Goal: Task Accomplishment & Management: Manage account settings

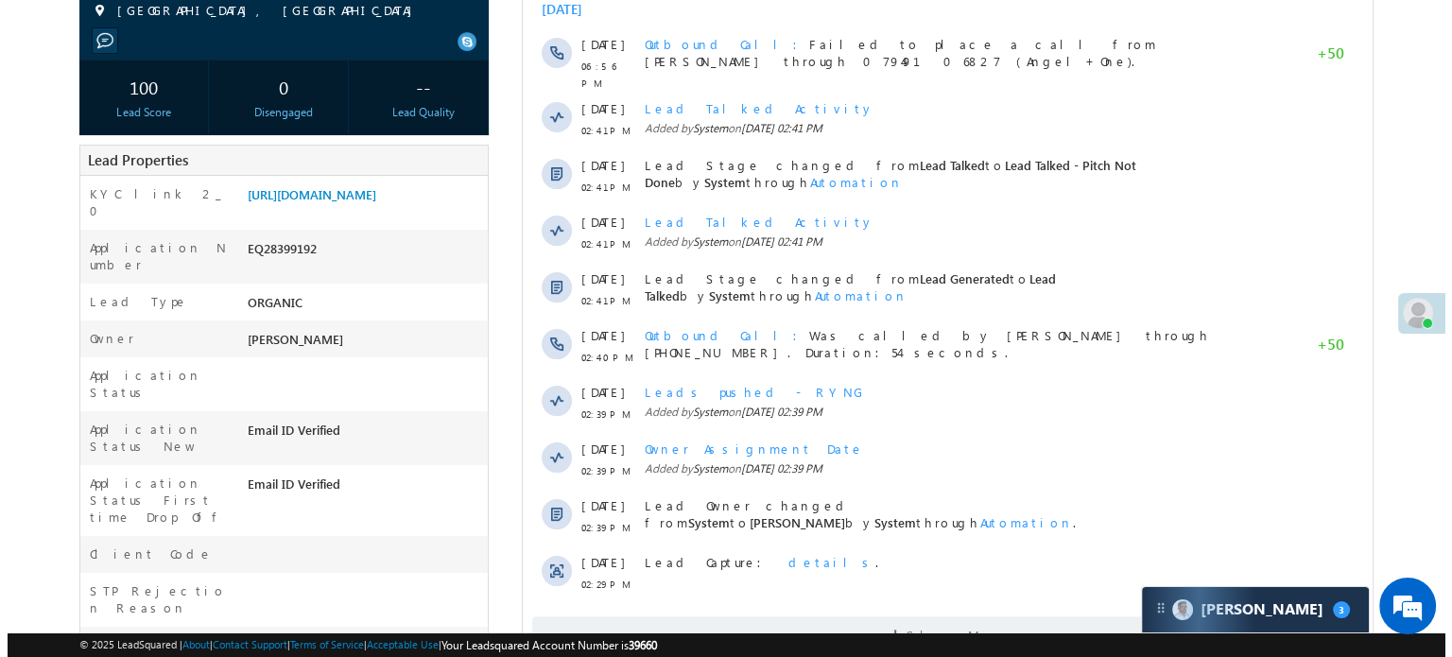
scroll to position [95, 0]
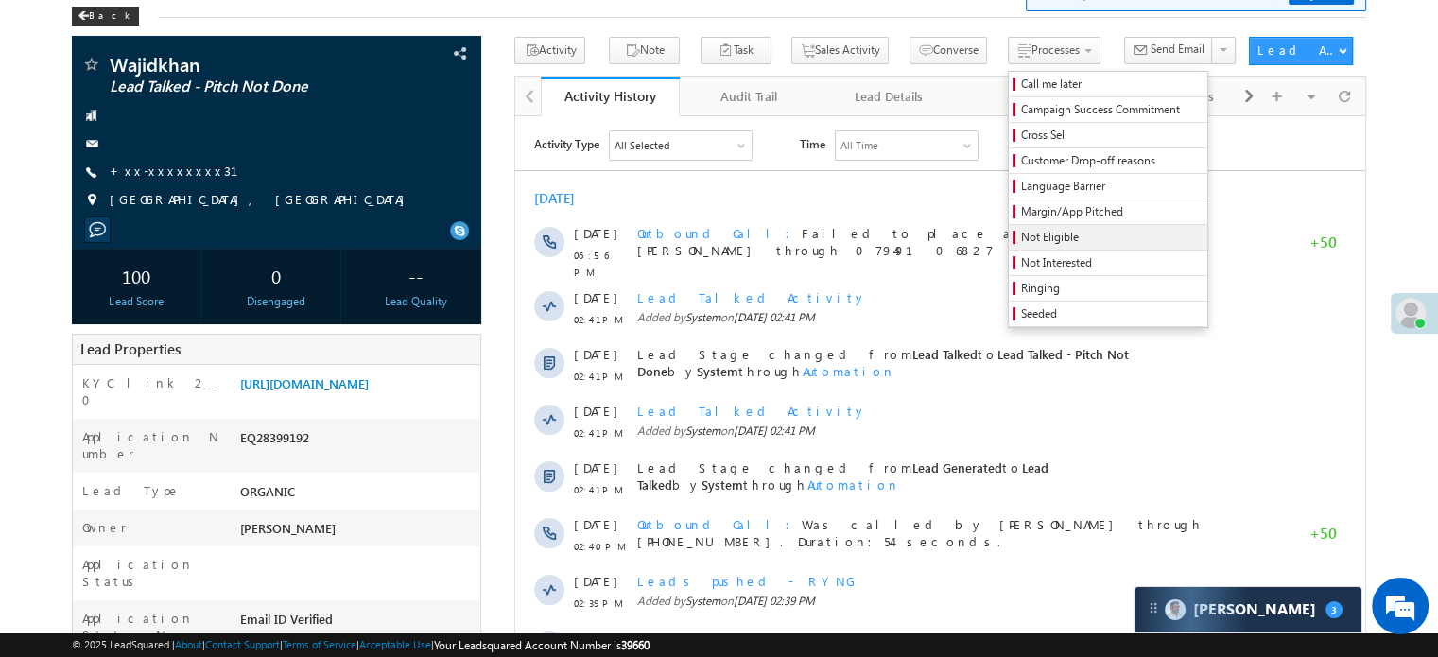
click at [1021, 231] on span "Not Eligible" at bounding box center [1111, 237] width 180 height 17
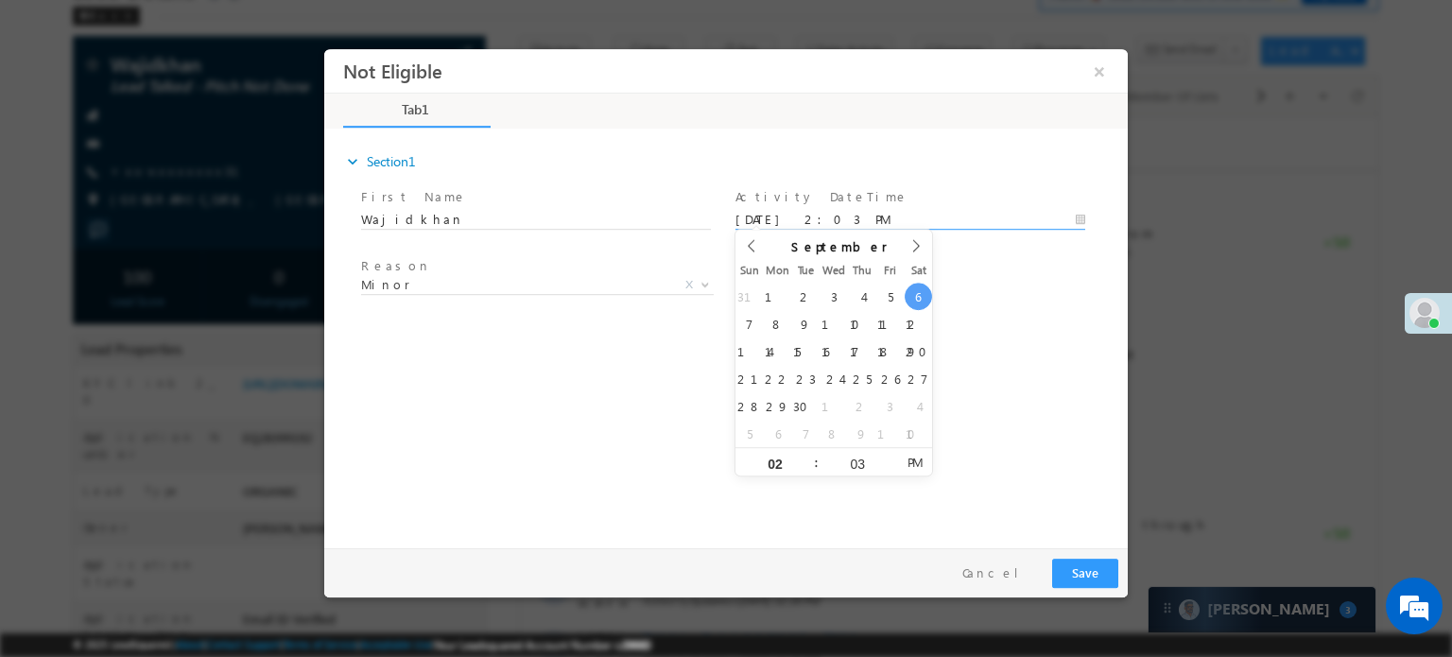
scroll to position [0, 0]
click at [816, 218] on input "09/06/25 2:03 PM" at bounding box center [910, 219] width 350 height 19
click at [1090, 570] on button "Save" at bounding box center [1085, 572] width 66 height 29
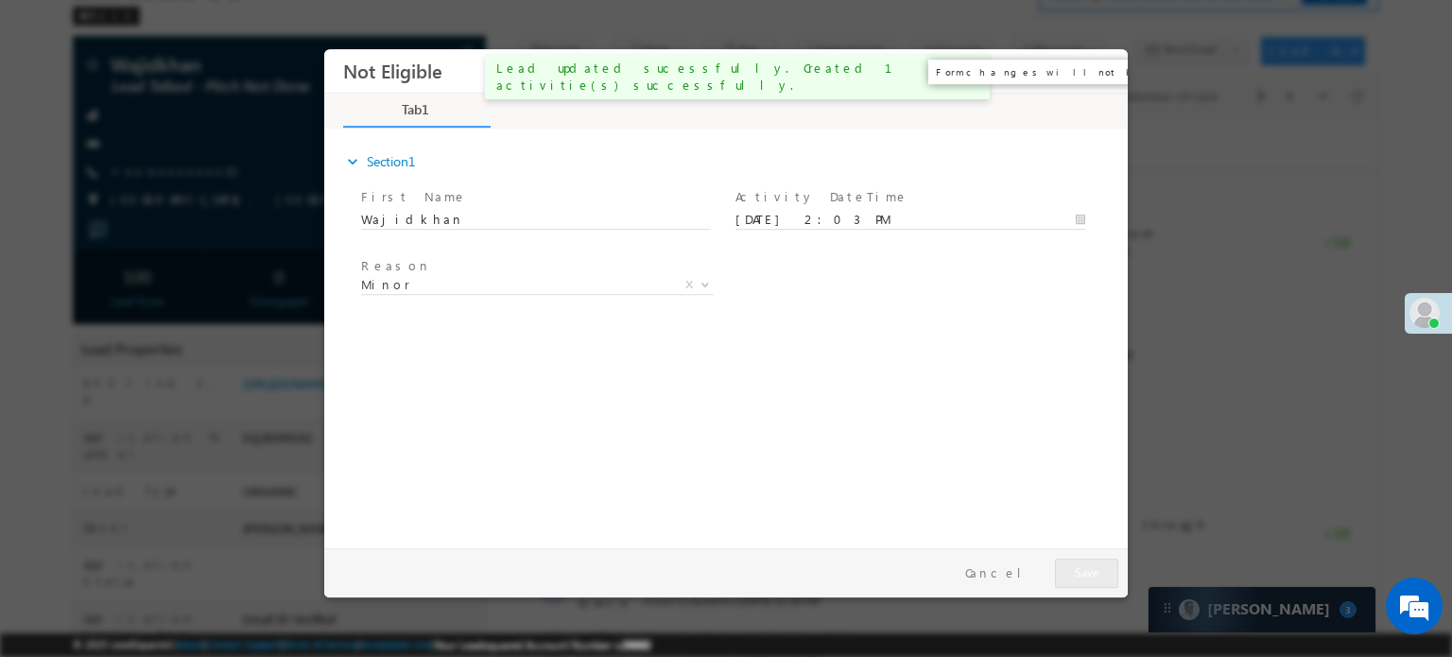
click at [1098, 75] on button "×" at bounding box center [1099, 70] width 32 height 35
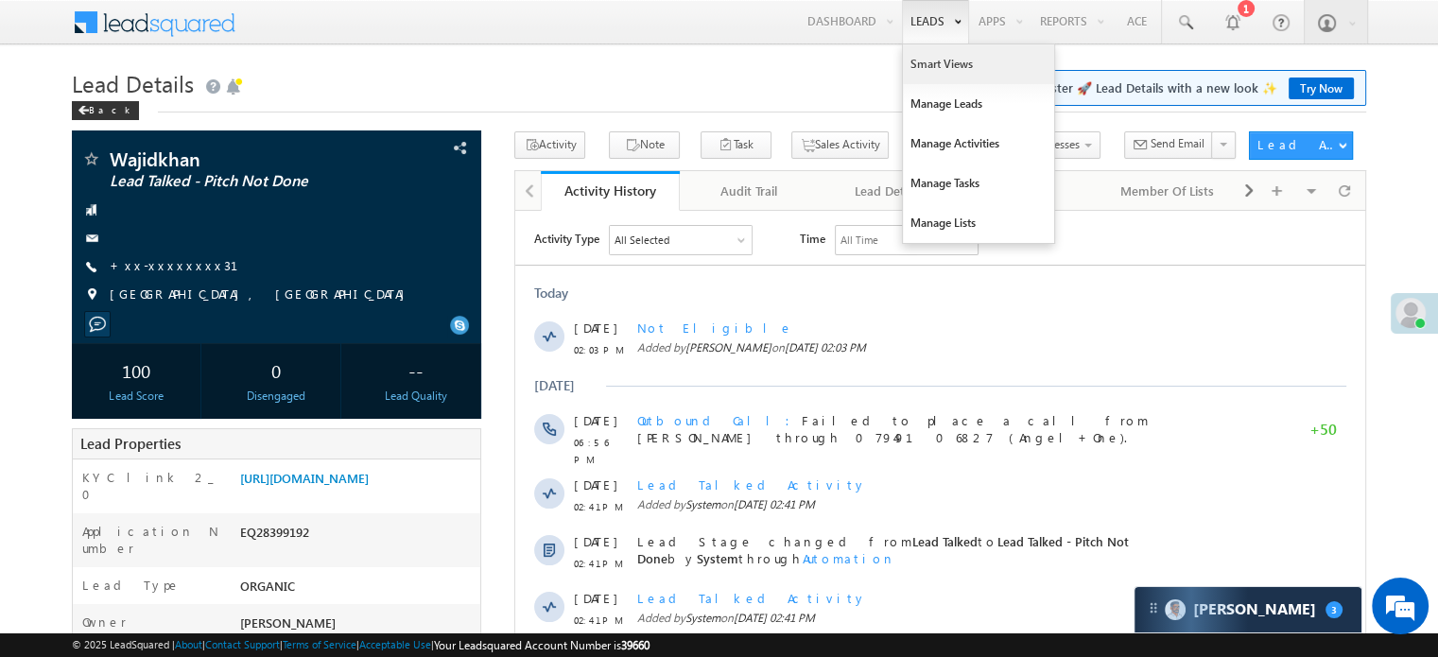
click at [930, 56] on link "Smart Views" at bounding box center [978, 64] width 151 height 40
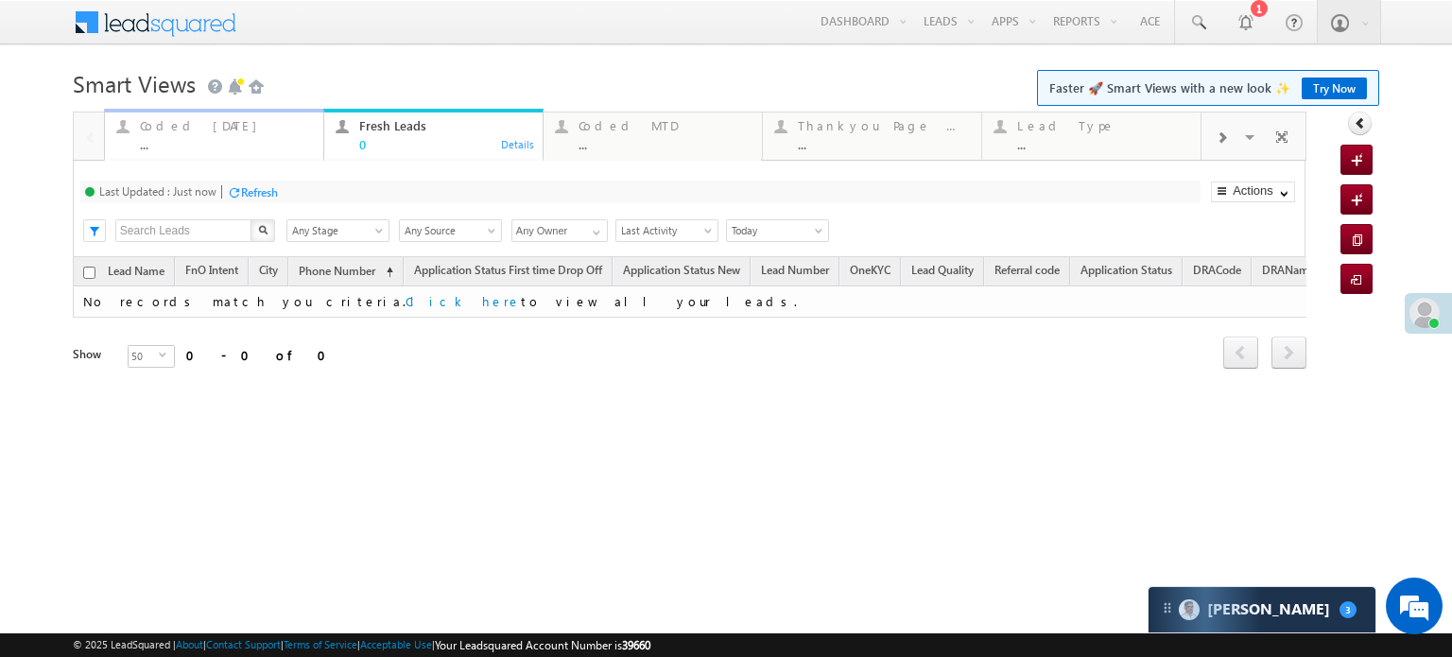
click at [190, 131] on div "Coded [DATE]" at bounding box center [226, 125] width 172 height 15
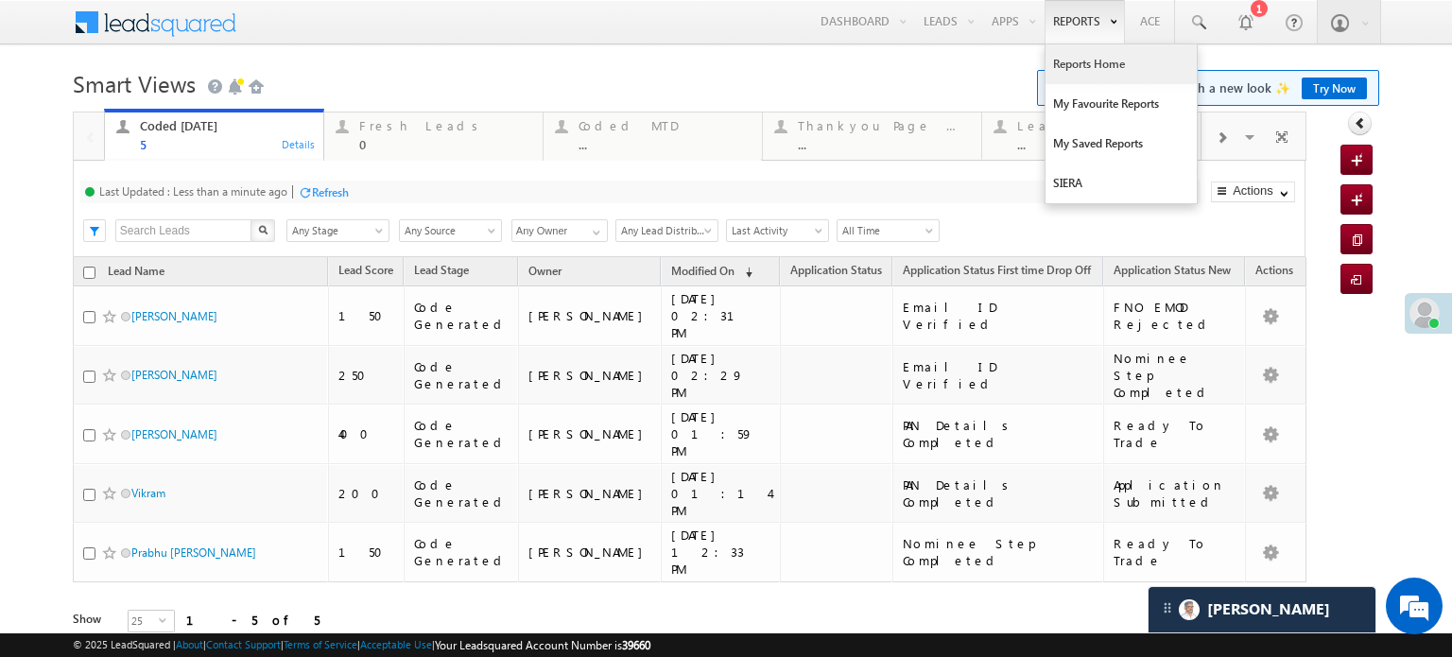
click at [1088, 53] on link "Reports Home" at bounding box center [1120, 64] width 151 height 40
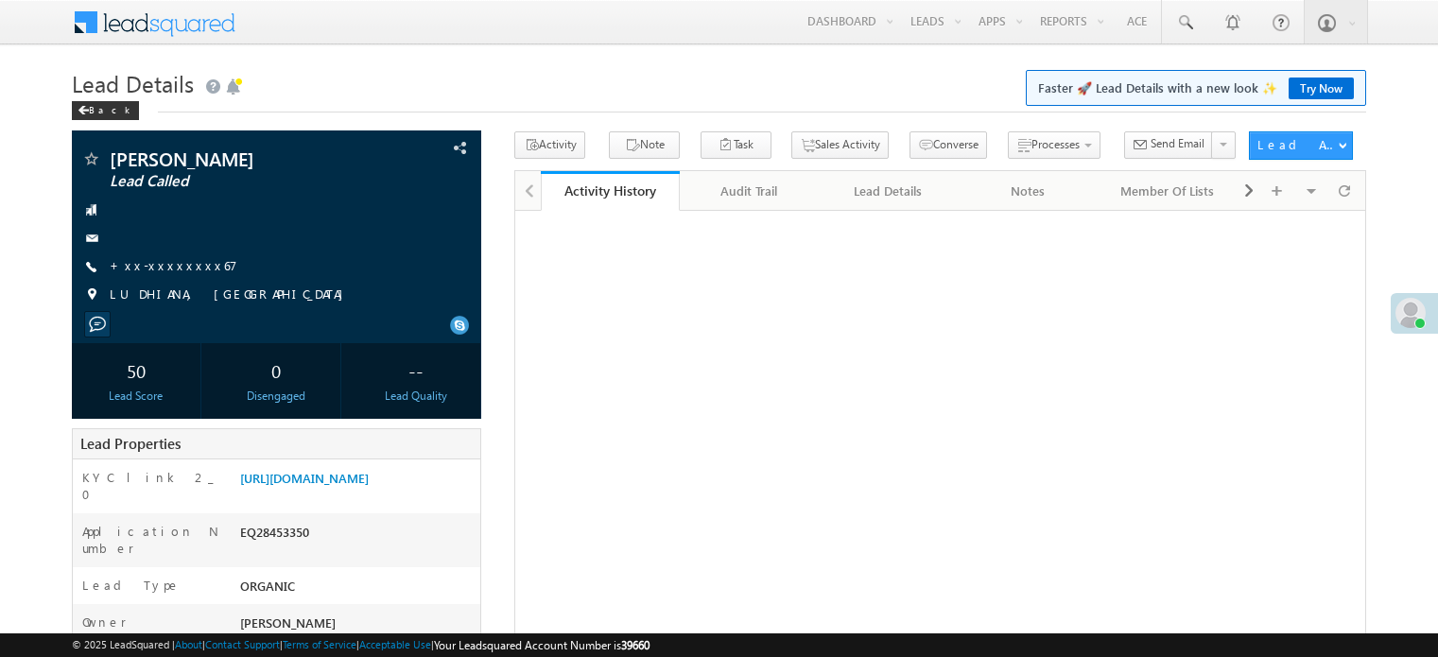
click at [369, 485] on link "[URL][DOMAIN_NAME]" at bounding box center [304, 478] width 129 height 16
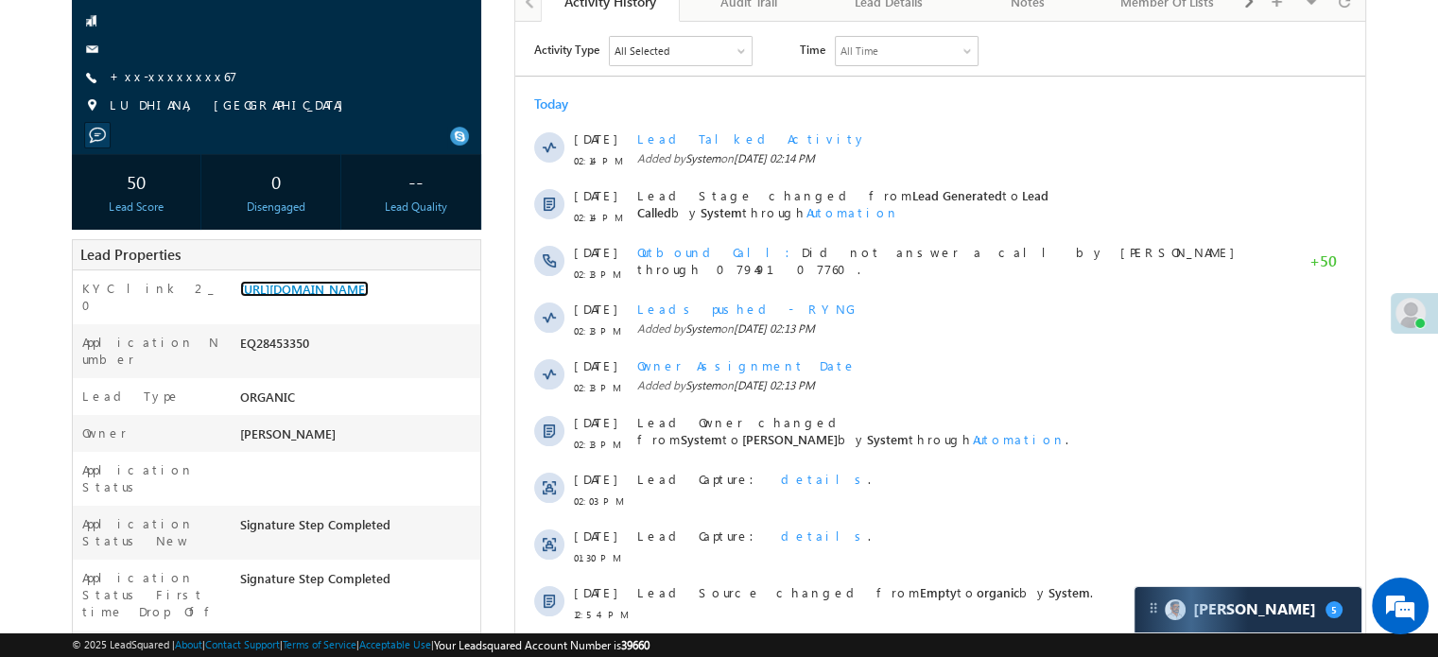
scroll to position [284, 0]
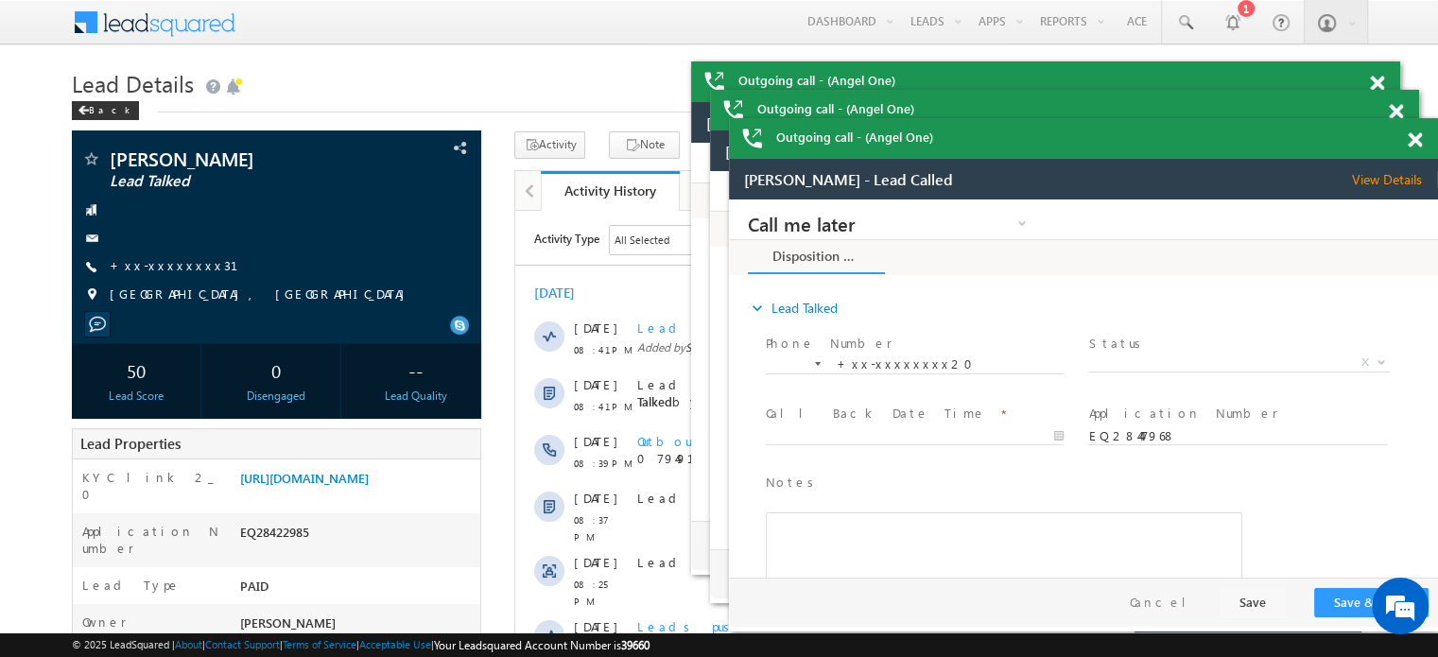
scroll to position [9994, 0]
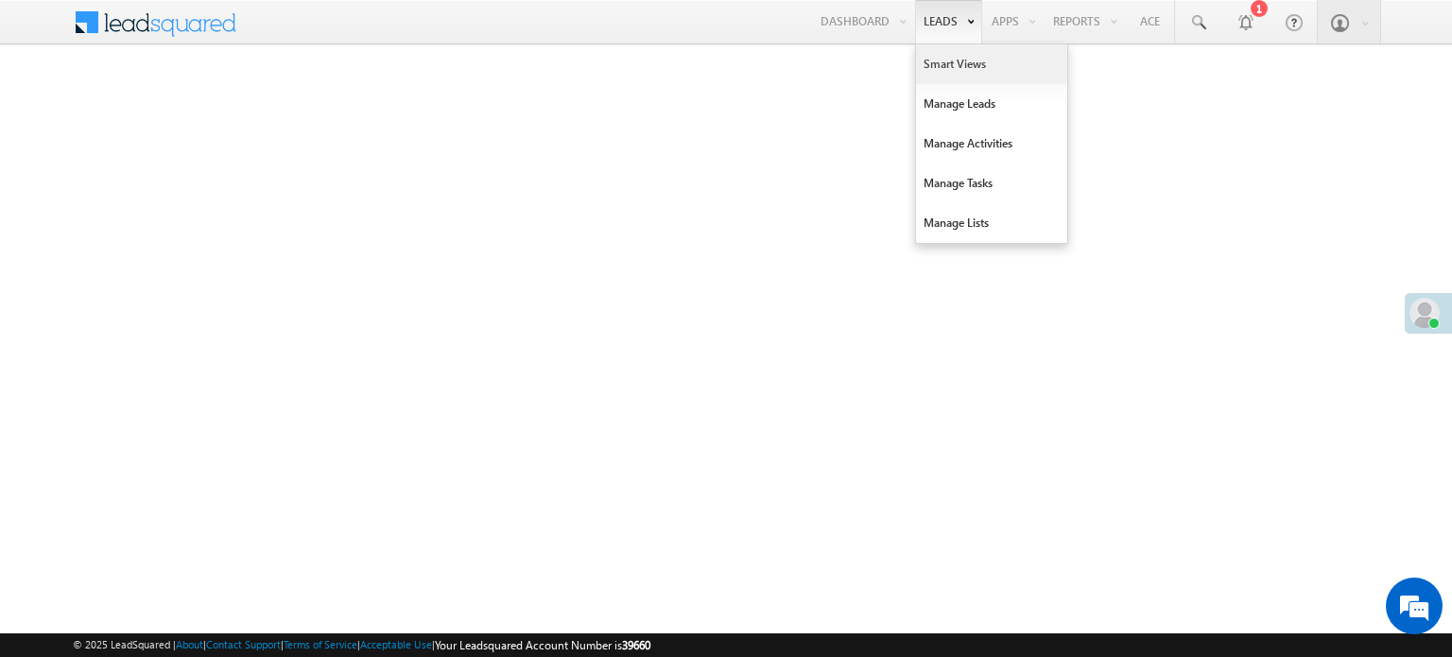
click at [951, 70] on link "Smart Views" at bounding box center [991, 64] width 151 height 40
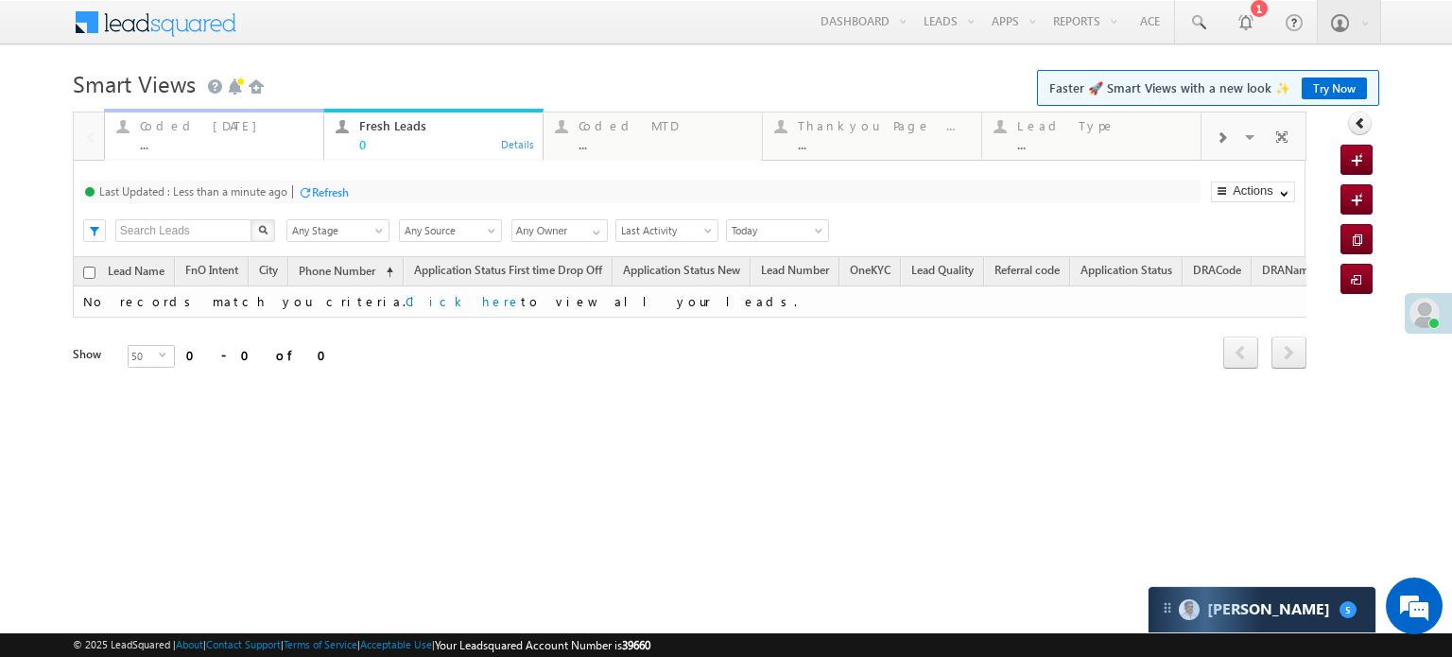
click at [204, 132] on div "Coded Today" at bounding box center [226, 125] width 172 height 15
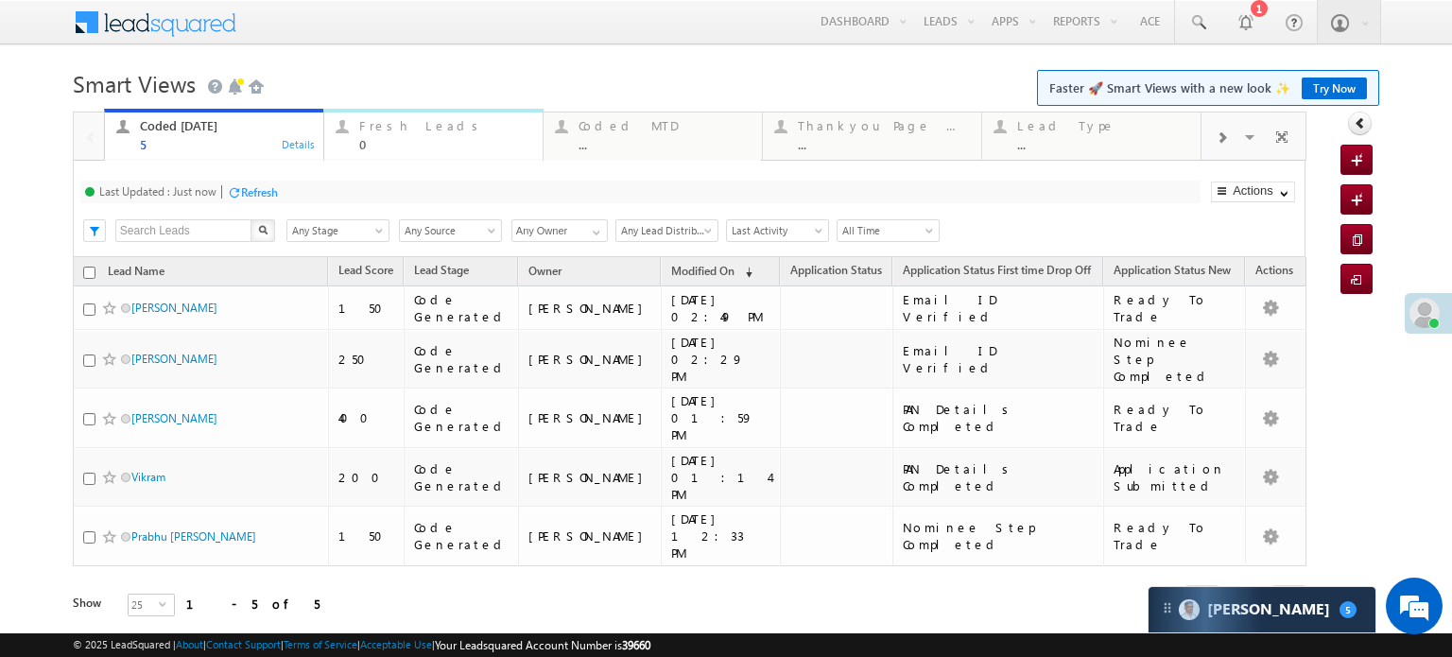
click at [418, 128] on div "Fresh Leads" at bounding box center [445, 125] width 172 height 15
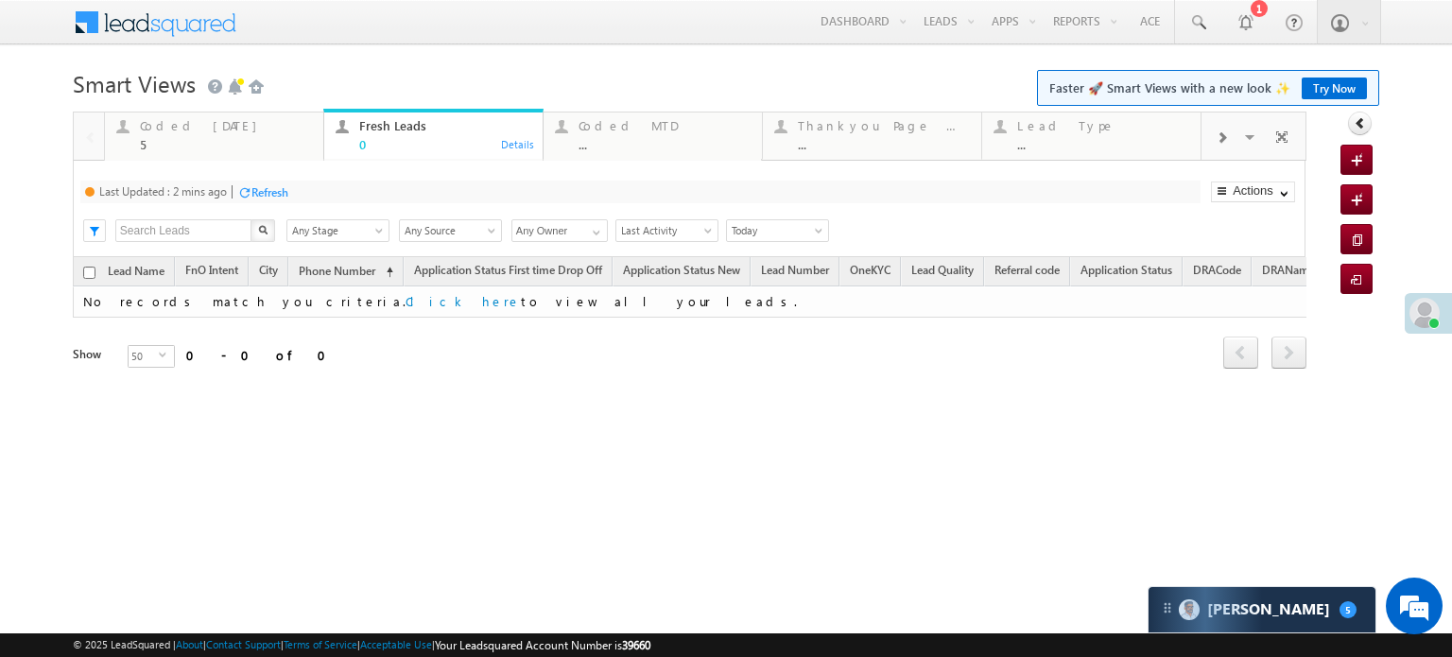
click at [273, 192] on div "Refresh" at bounding box center [269, 192] width 37 height 14
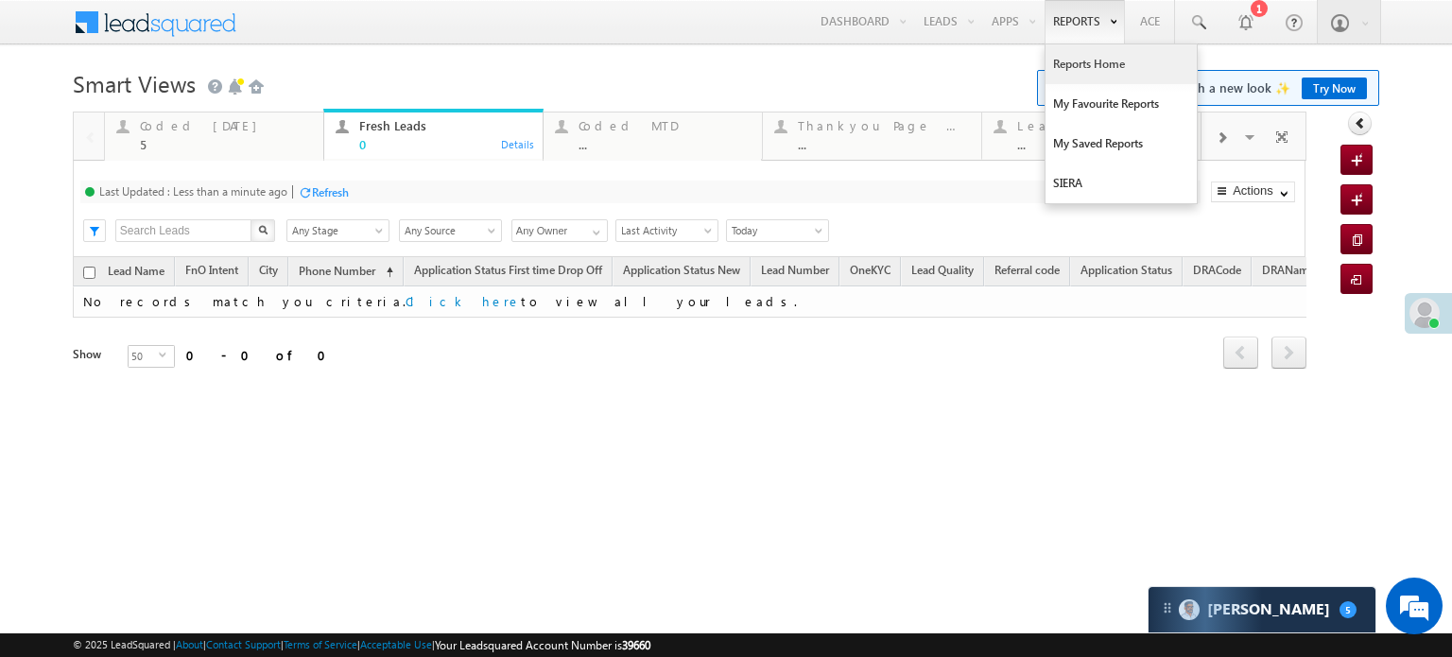
click at [1069, 53] on link "Reports Home" at bounding box center [1120, 64] width 151 height 40
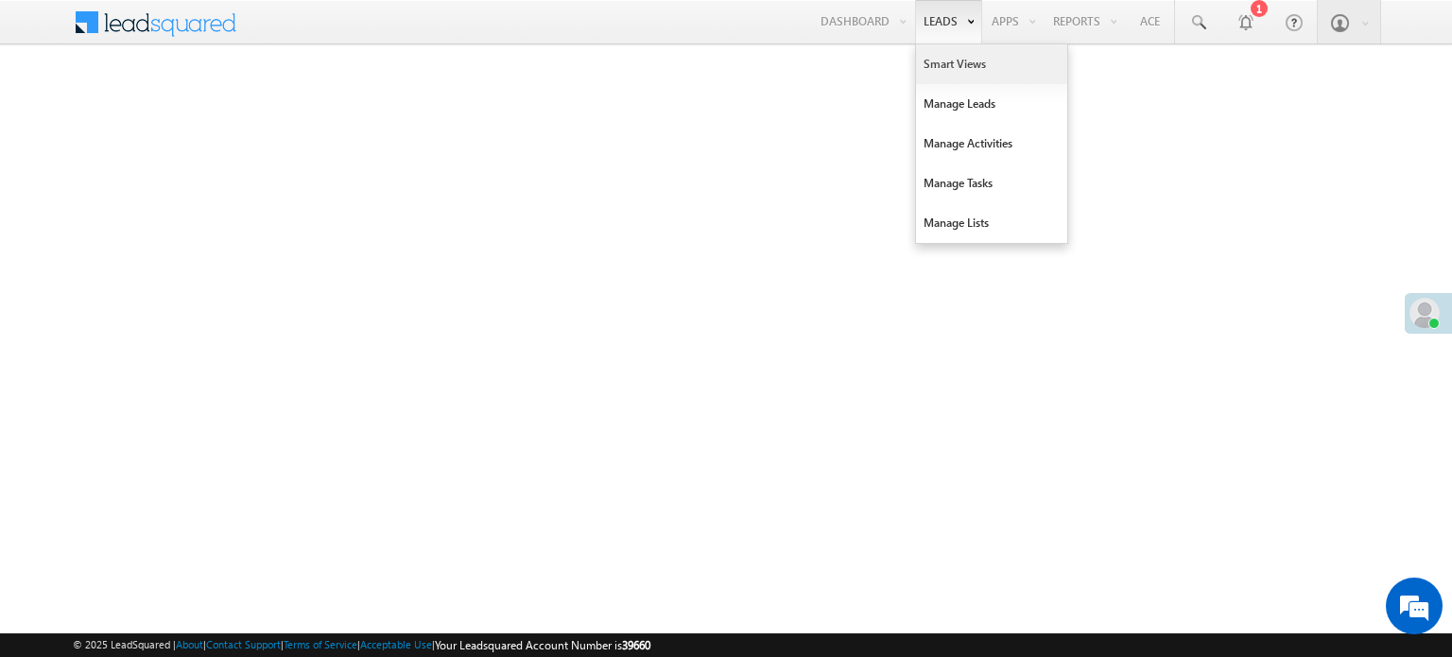
click at [929, 62] on link "Smart Views" at bounding box center [991, 64] width 151 height 40
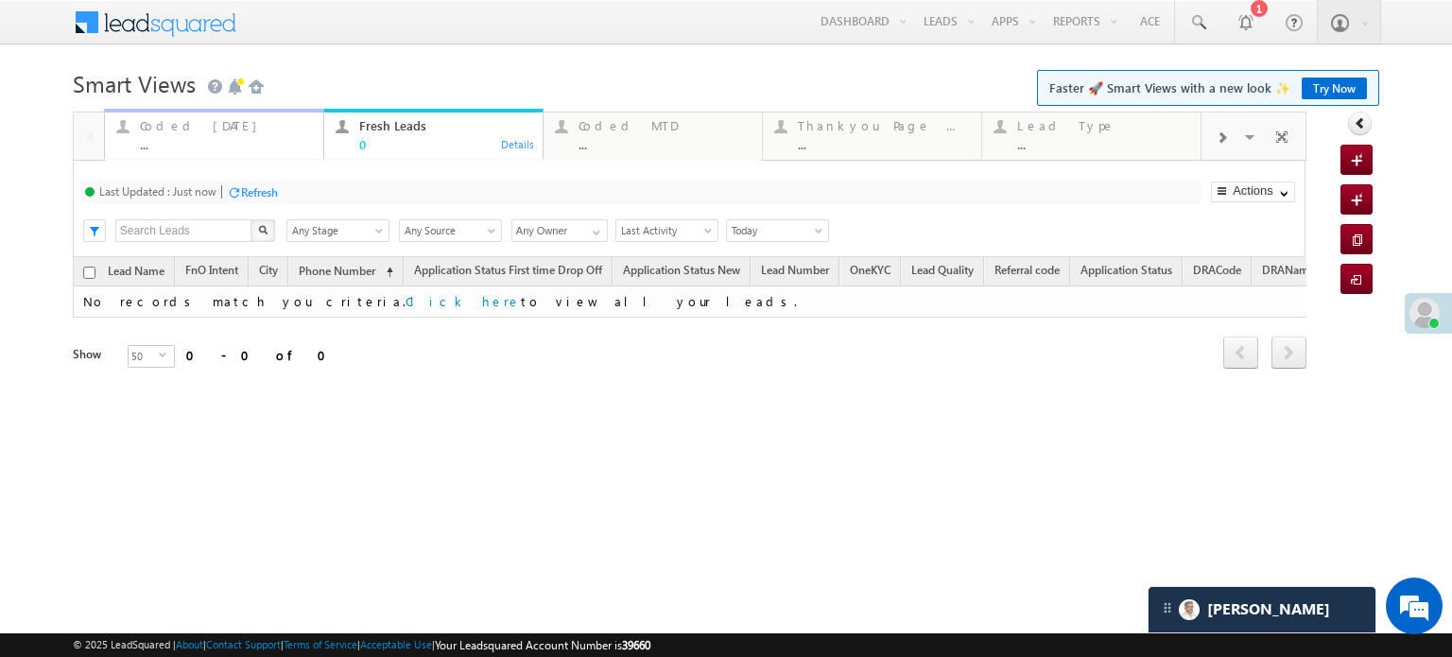
click at [181, 123] on div "Coded Today" at bounding box center [226, 125] width 172 height 15
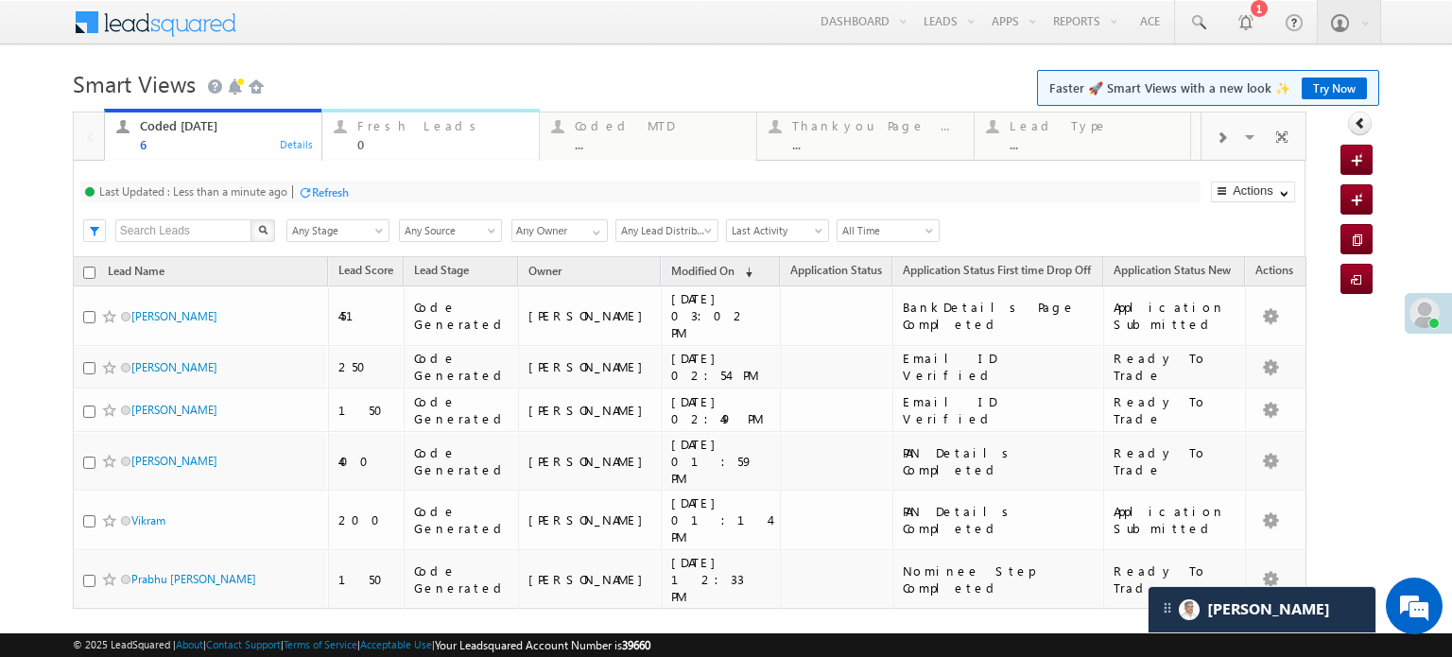
click at [380, 120] on div "Fresh Leads" at bounding box center [442, 125] width 170 height 15
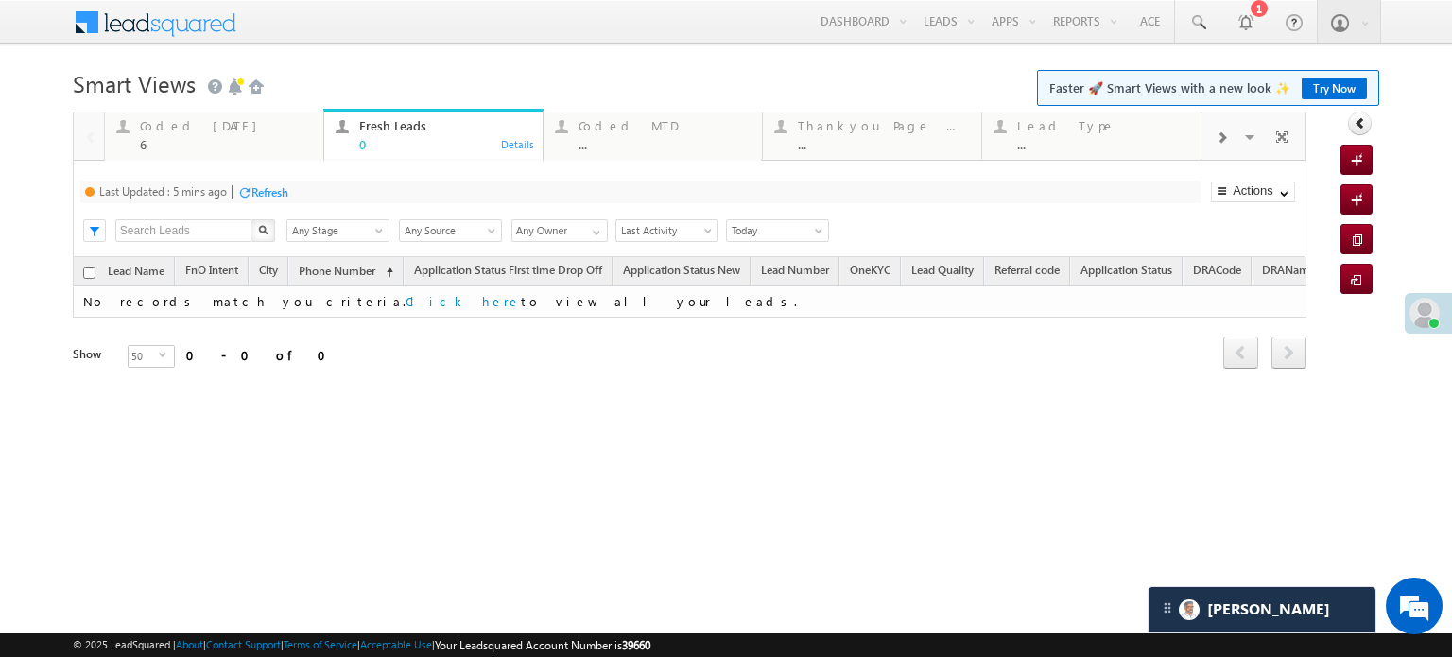
click at [280, 192] on div "Refresh" at bounding box center [269, 192] width 37 height 14
click at [148, 135] on div "Coded Today 6" at bounding box center [226, 132] width 172 height 37
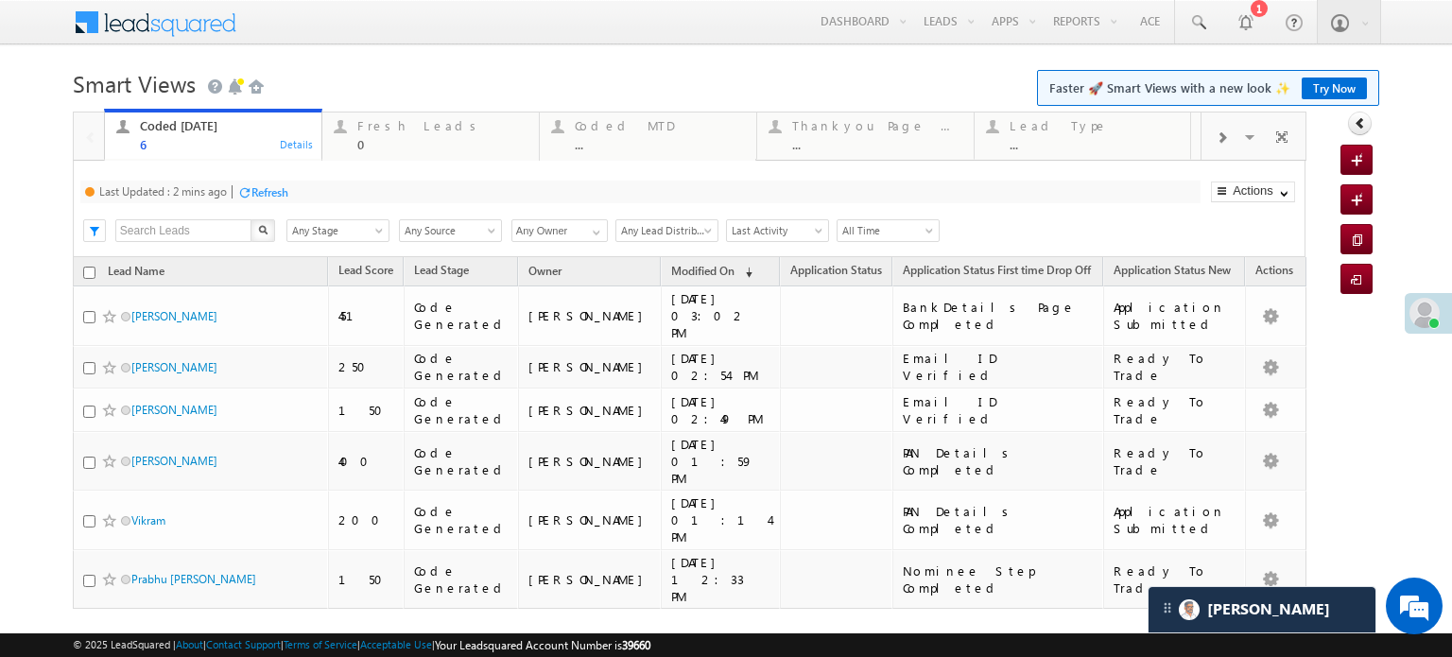
click at [252, 192] on div "Refresh" at bounding box center [269, 192] width 37 height 14
click at [1195, 27] on link at bounding box center [1197, 21] width 45 height 43
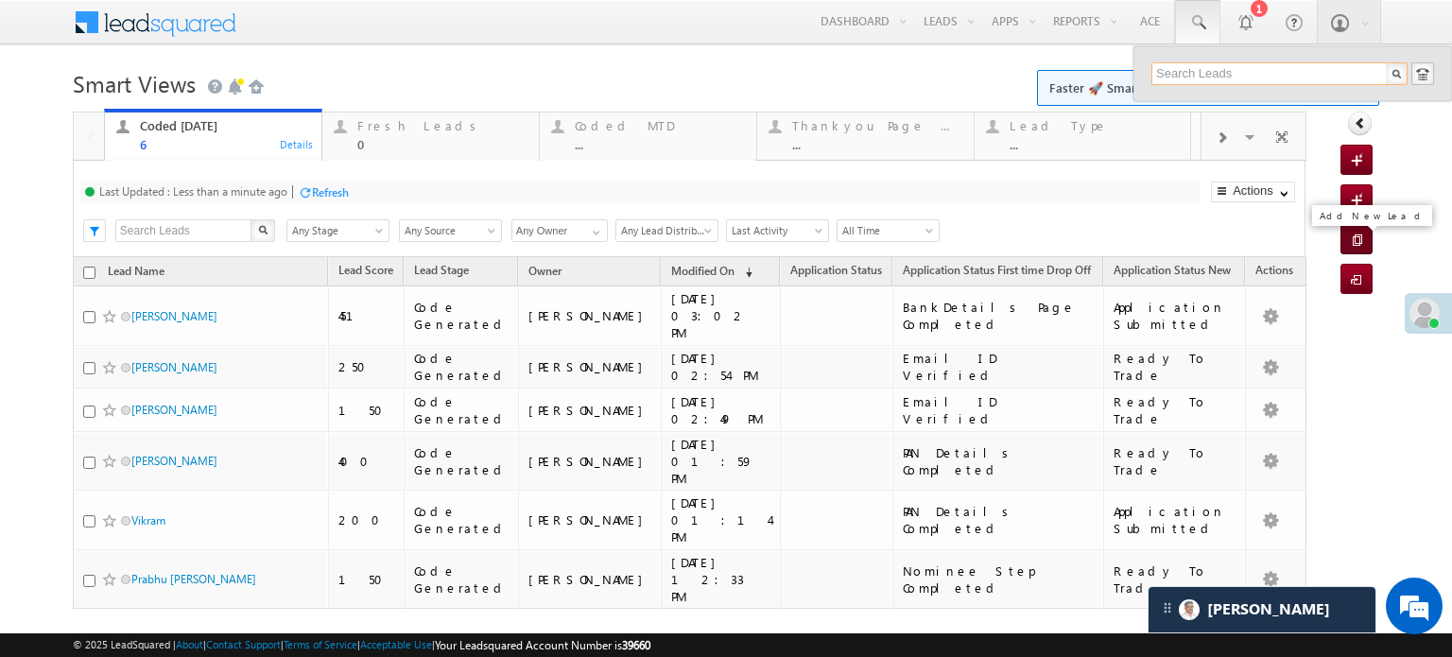
paste input "EQ28291648"
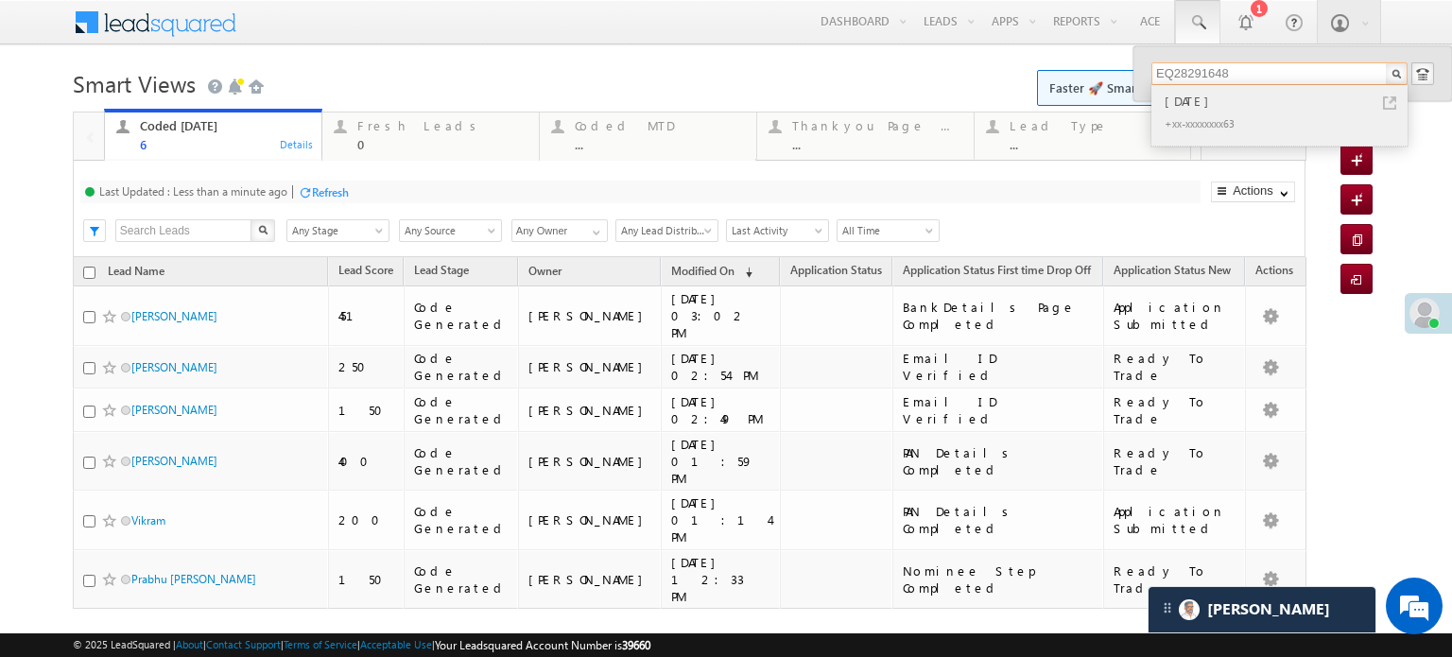
type input "EQ28291648"
click at [1241, 114] on div "+xx-xxxxxxxx63" at bounding box center [1287, 123] width 253 height 23
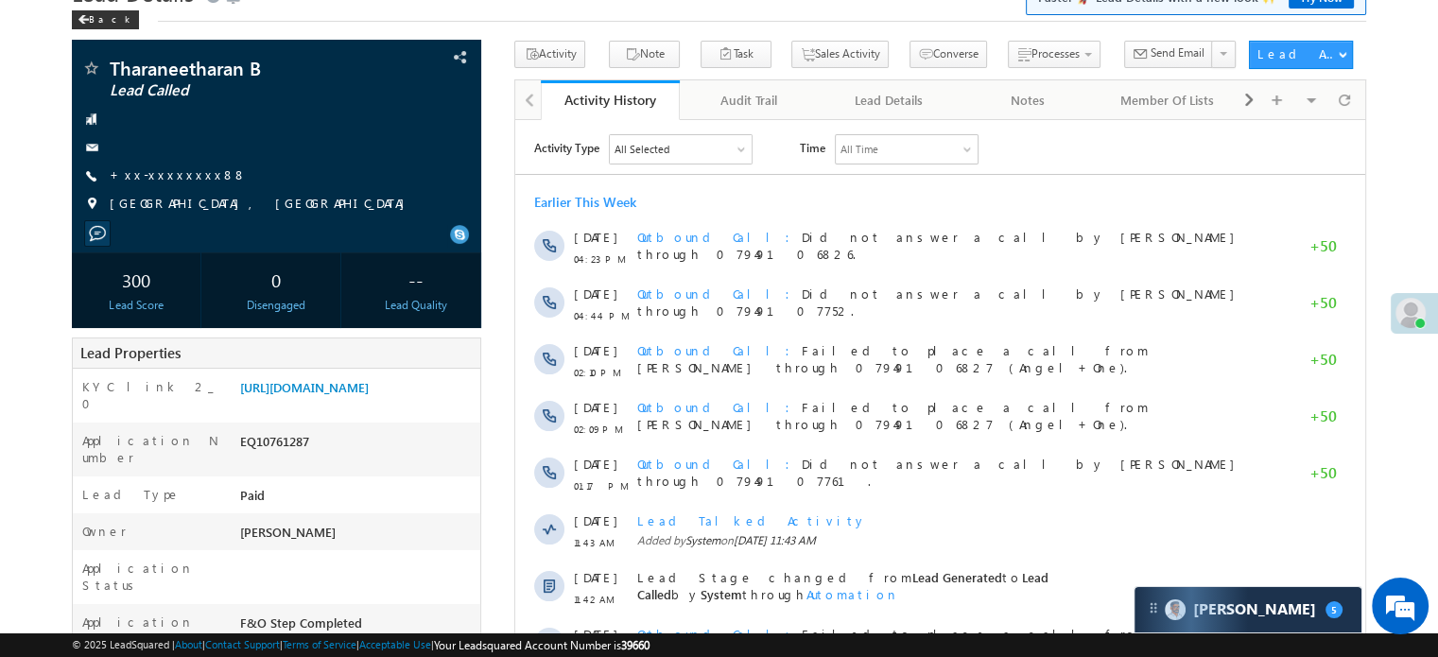
scroll to position [89, 0]
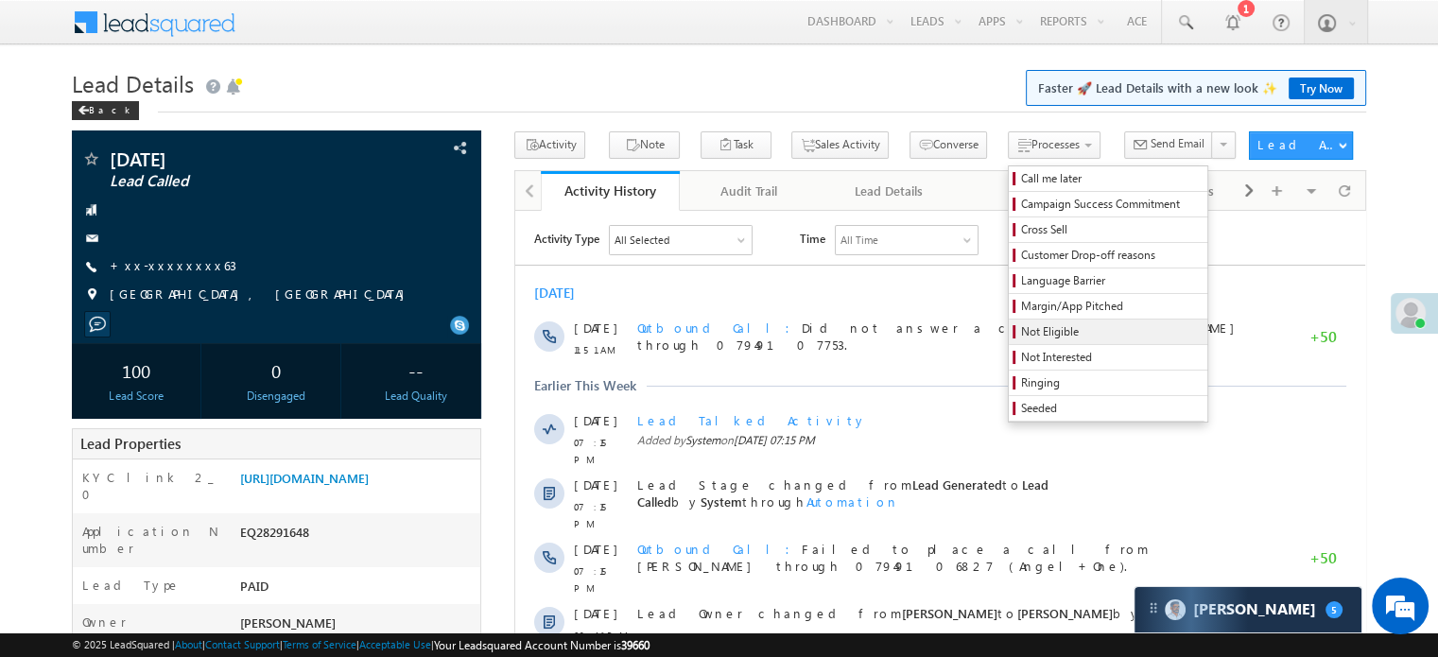
click at [1028, 326] on span "Not Eligible" at bounding box center [1111, 331] width 180 height 17
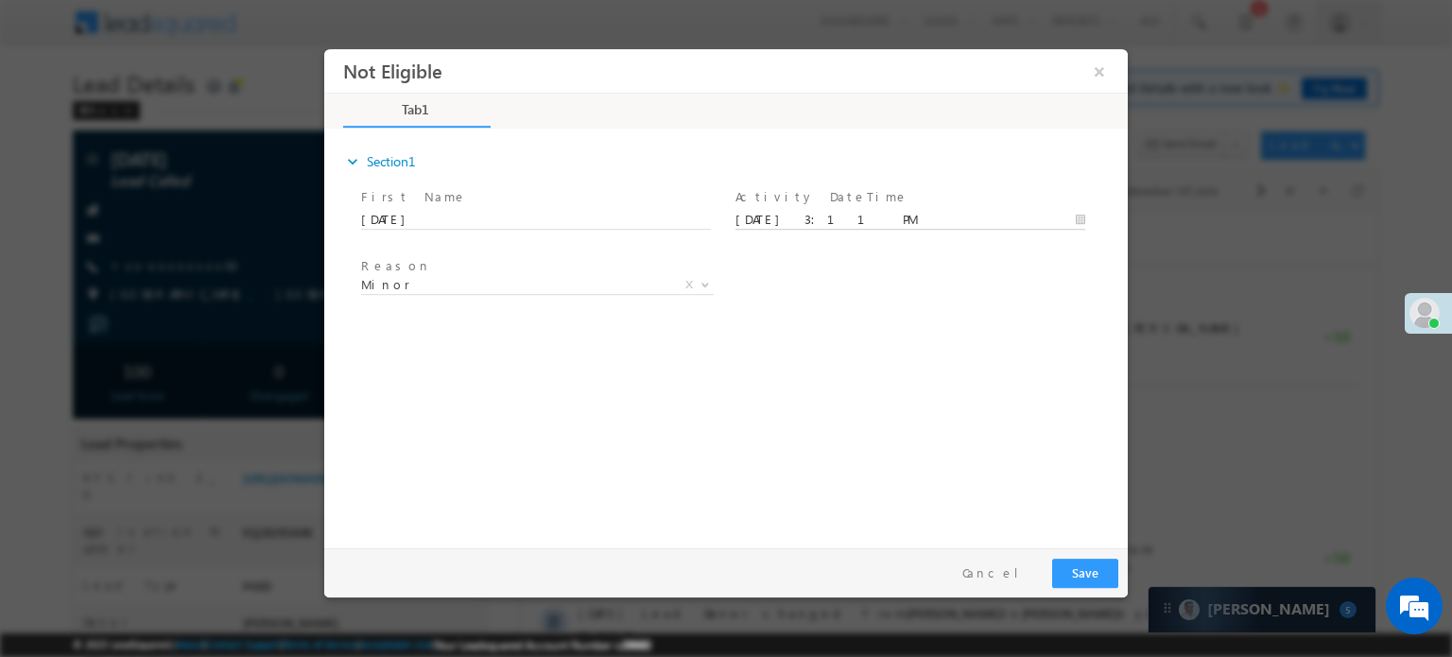
click at [798, 218] on input "09/06/25 3:11 PM" at bounding box center [910, 219] width 350 height 19
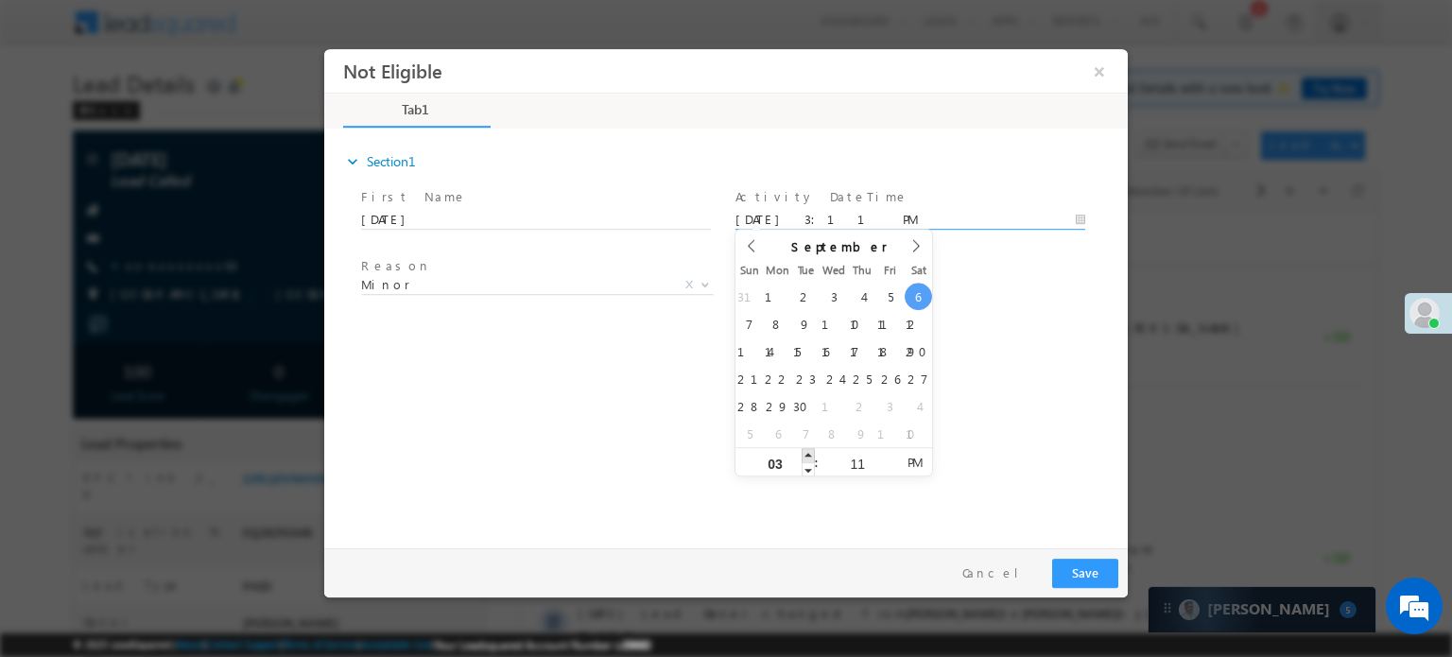
type input "09/06/25 4:11 PM"
type input "04"
click at [810, 457] on span at bounding box center [808, 454] width 13 height 14
type input "09/06/25 5:11 PM"
type input "05"
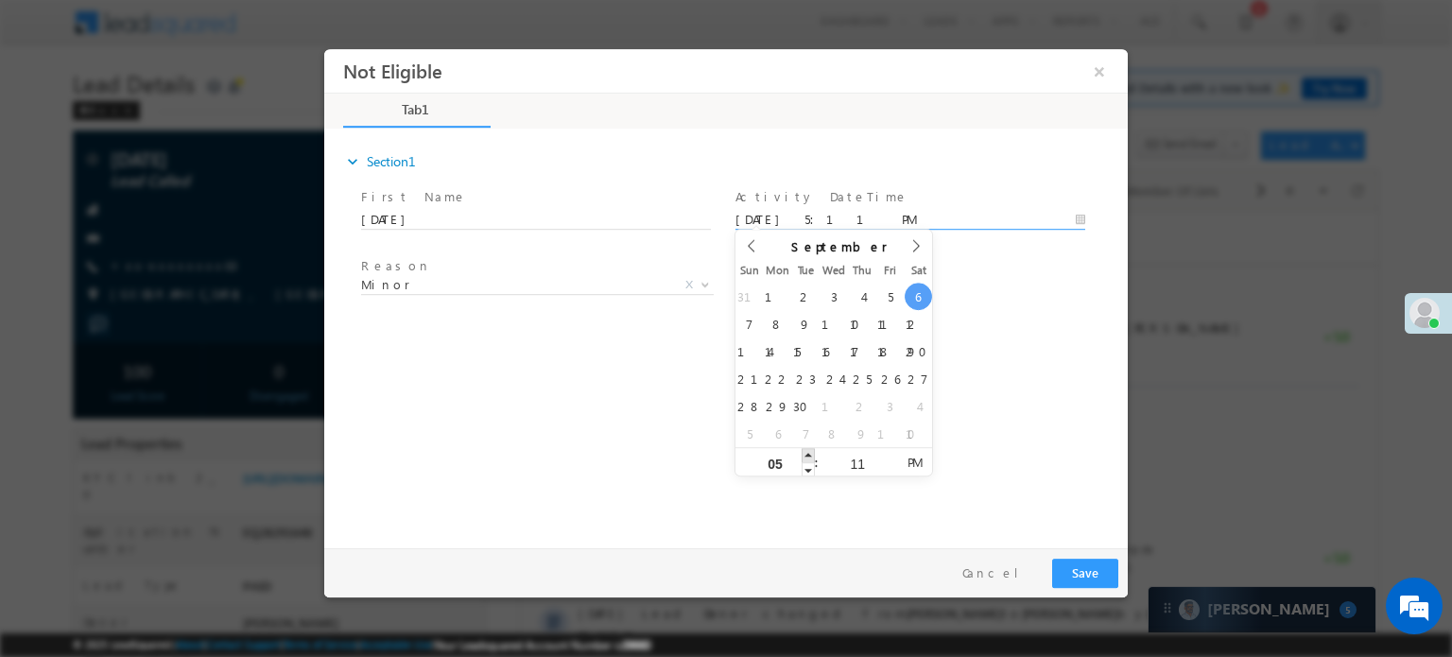
click at [810, 457] on span at bounding box center [808, 454] width 13 height 14
type input "09/06/25 6:11 PM"
type input "06"
click at [810, 457] on span at bounding box center [808, 454] width 13 height 14
type input "09/06/25 7:11 PM"
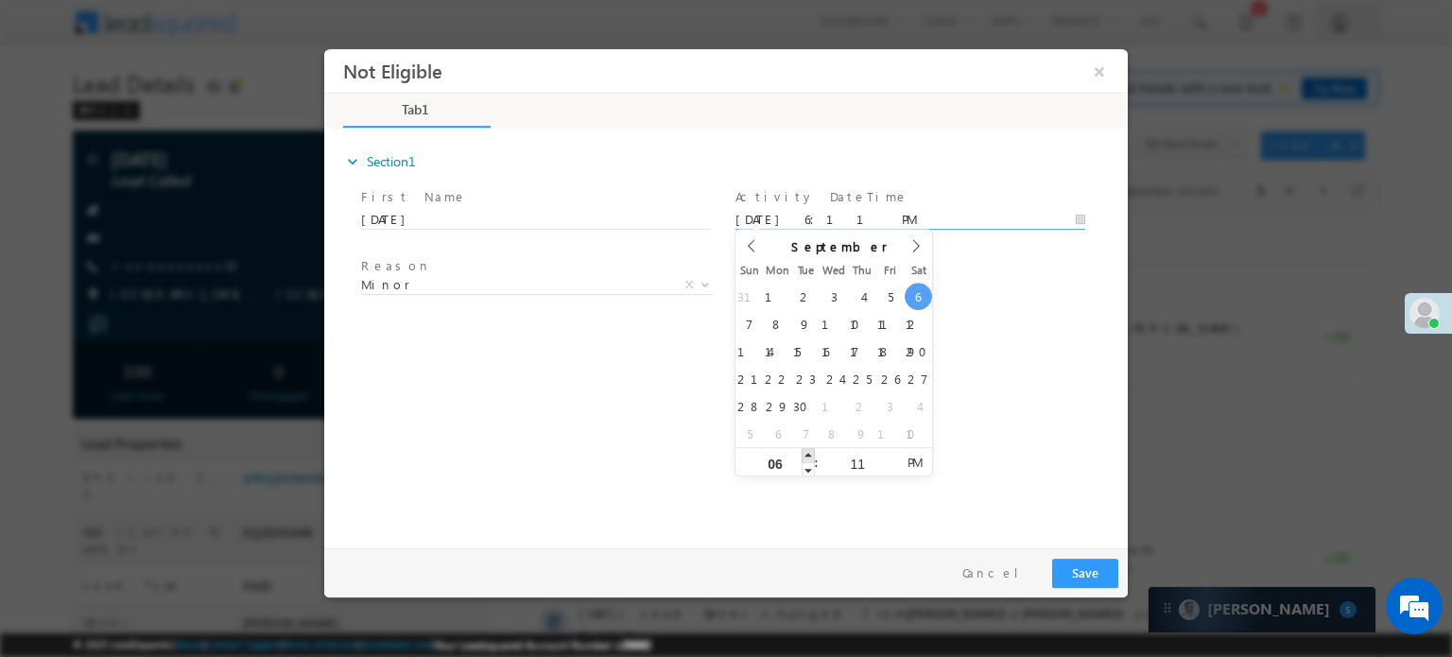
type input "07"
click at [810, 456] on span at bounding box center [808, 454] width 13 height 14
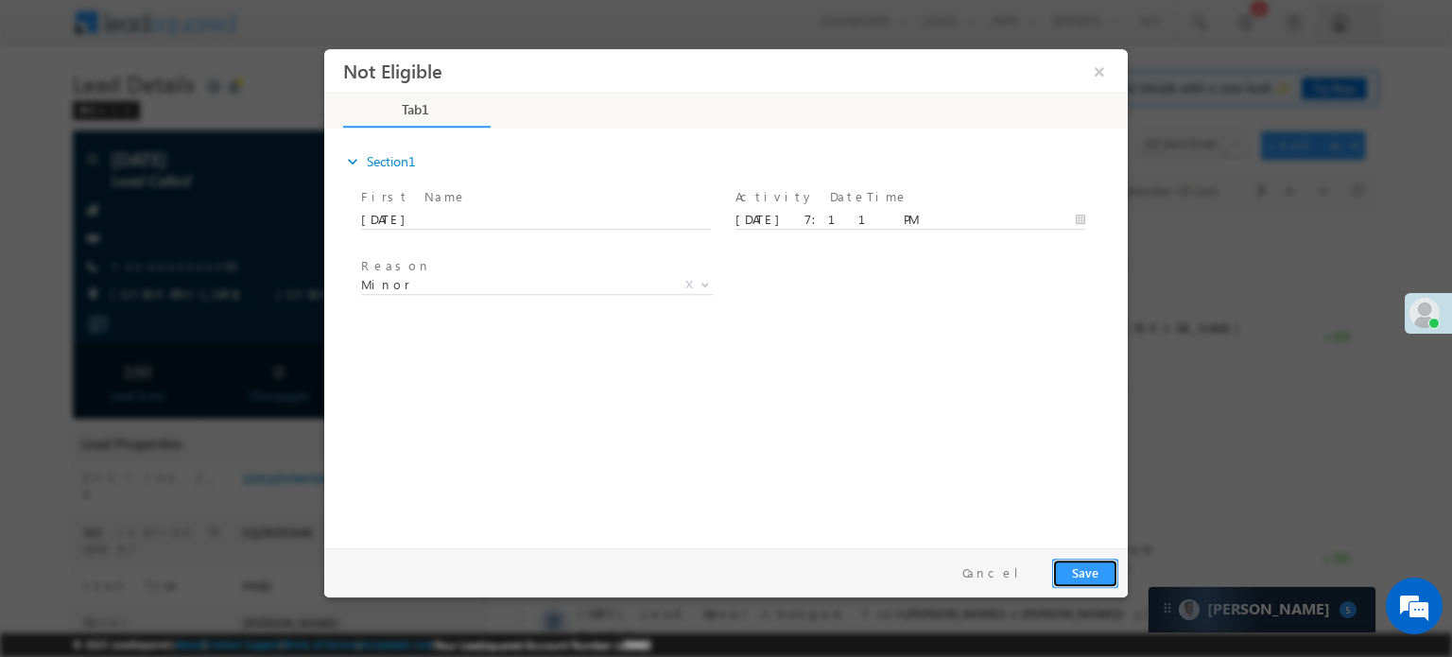
drag, startPoint x: 1088, startPoint y: 565, endPoint x: 1086, endPoint y: 520, distance: 45.4
click at [1089, 565] on button "Save" at bounding box center [1085, 572] width 66 height 29
click at [1110, 78] on button "×" at bounding box center [1099, 70] width 32 height 35
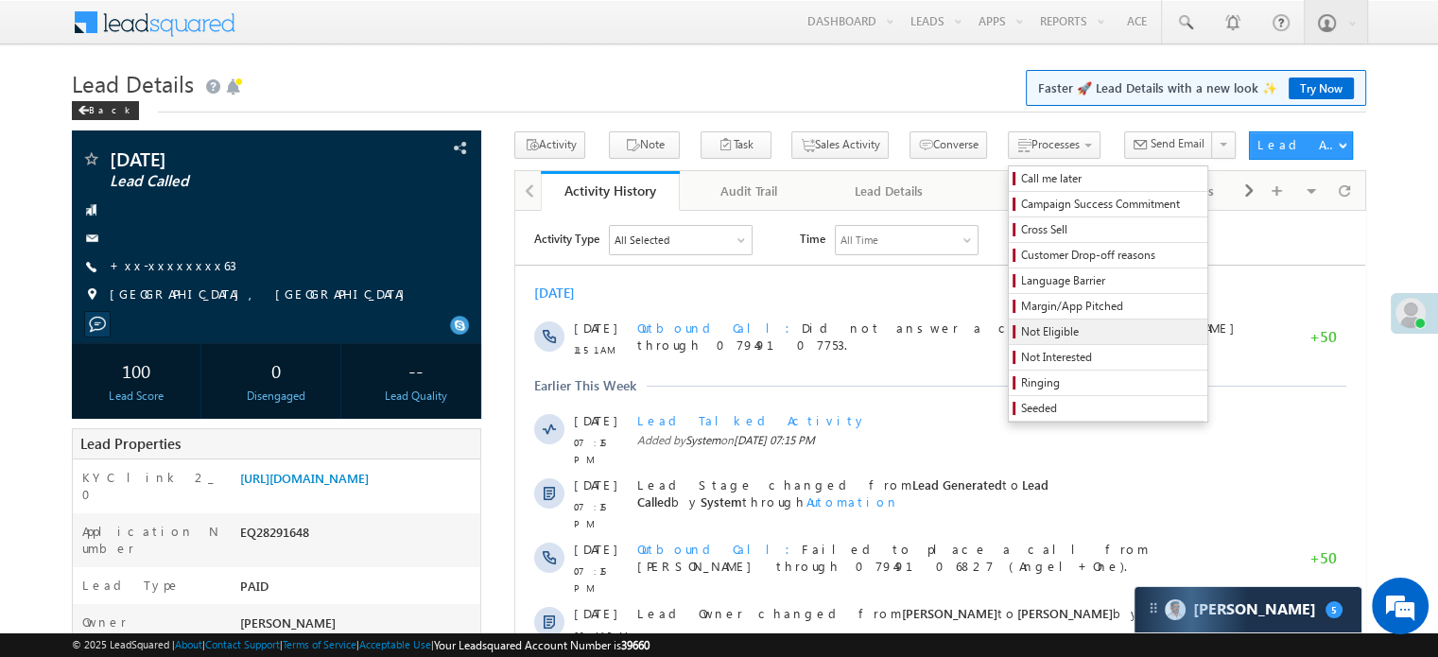
click at [1009, 322] on link "Not Eligible" at bounding box center [1108, 331] width 198 height 25
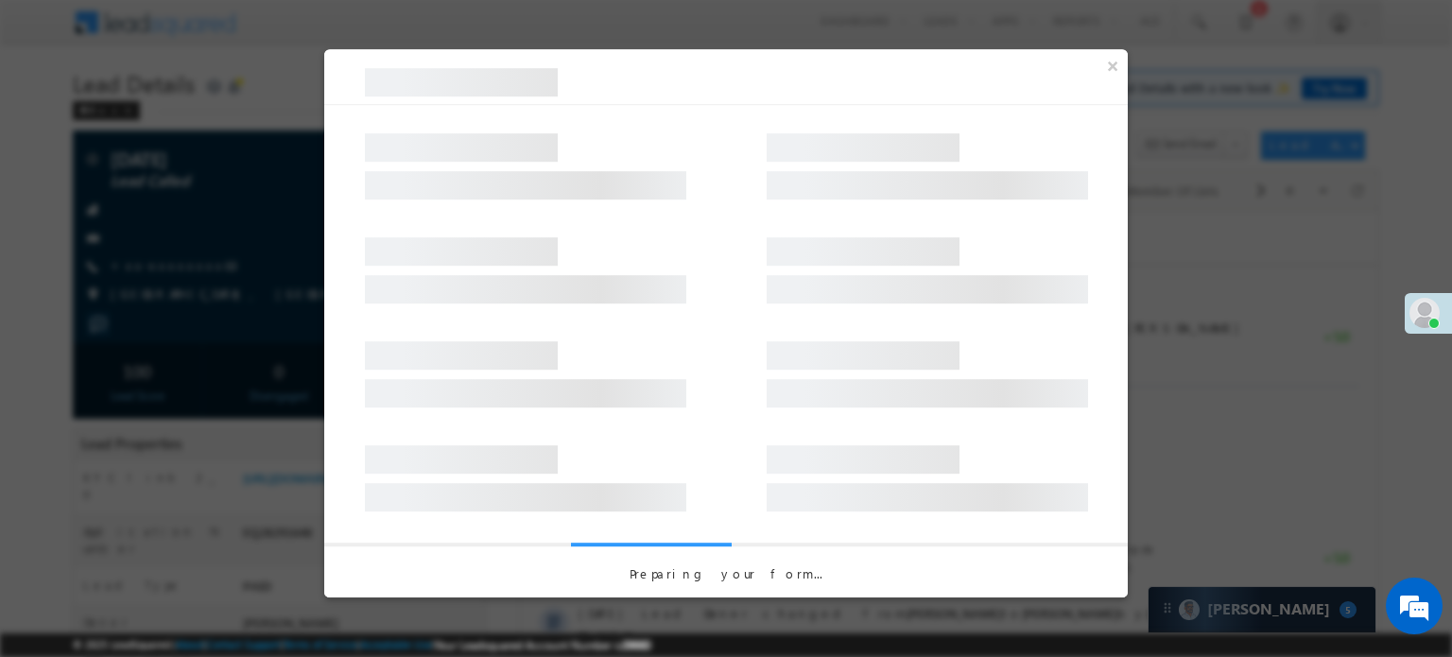
click at [807, 249] on div at bounding box center [863, 251] width 193 height 28
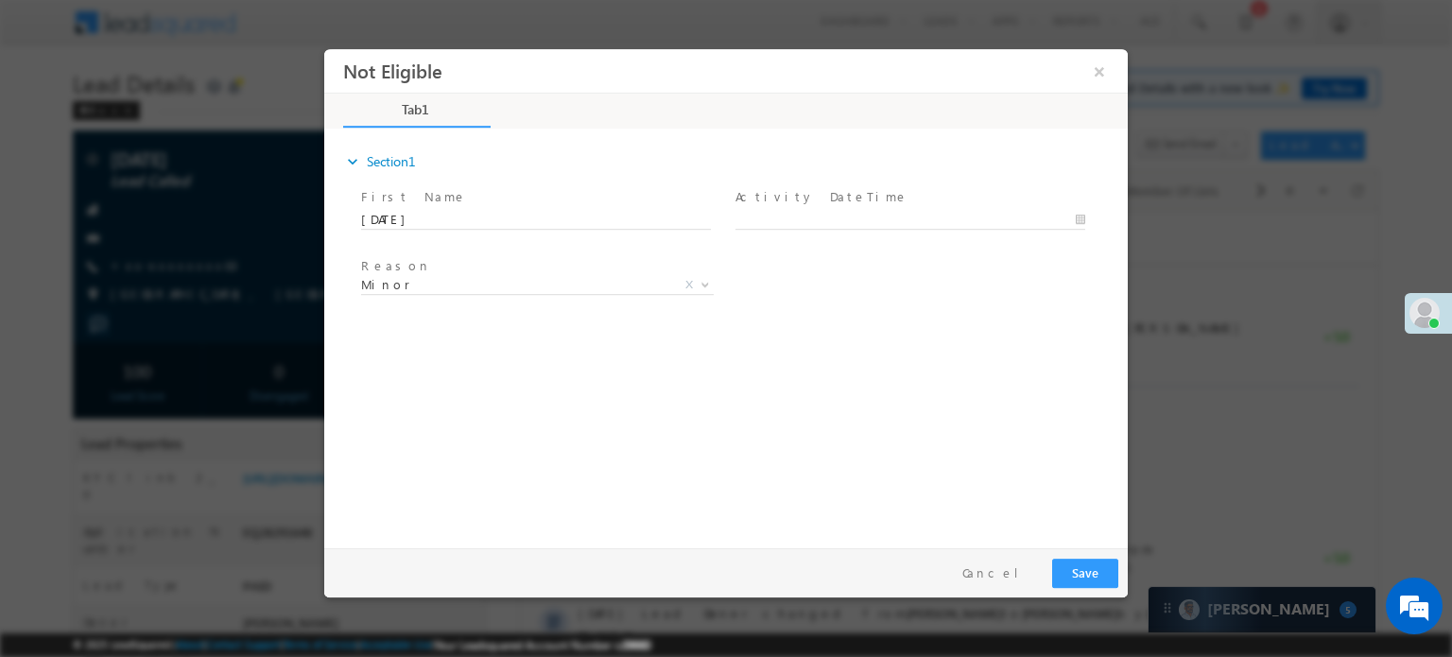
click at [810, 224] on div "Not Eligible × Tab1 67% Completed *" at bounding box center [725, 293] width 803 height 491
type input "[DATE] 3:11 PM"
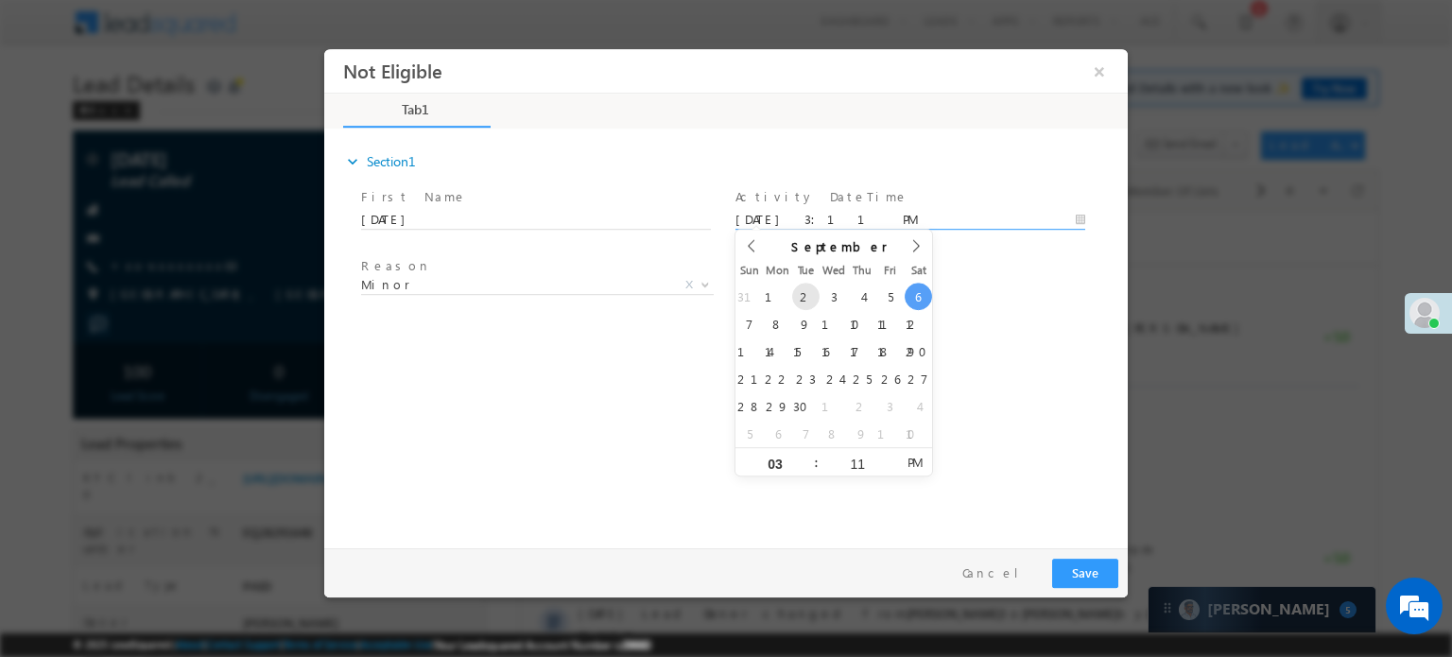
drag, startPoint x: 816, startPoint y: 213, endPoint x: 807, endPoint y: 299, distance: 86.4
click at [817, 213] on input "09/06/25 3:11 PM" at bounding box center [910, 219] width 350 height 19
click at [1076, 564] on button "Save" at bounding box center [1085, 572] width 66 height 29
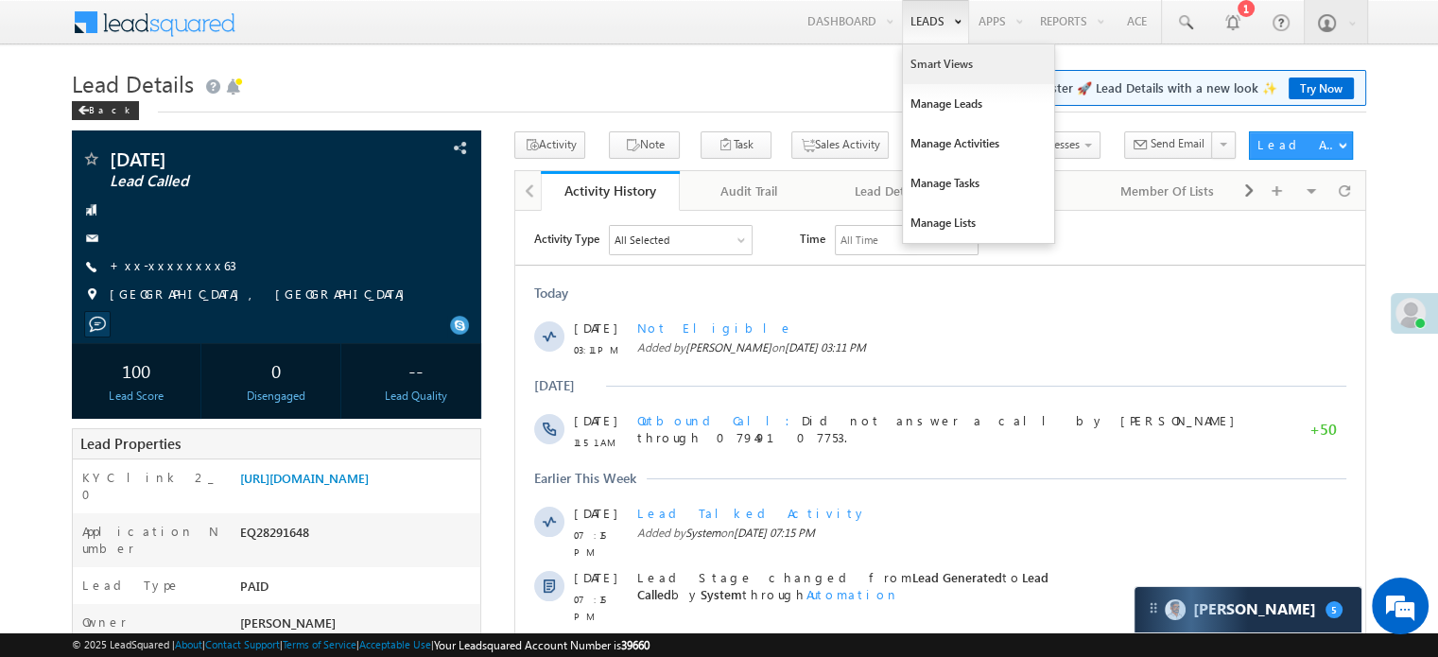
click at [908, 65] on link "Smart Views" at bounding box center [978, 64] width 151 height 40
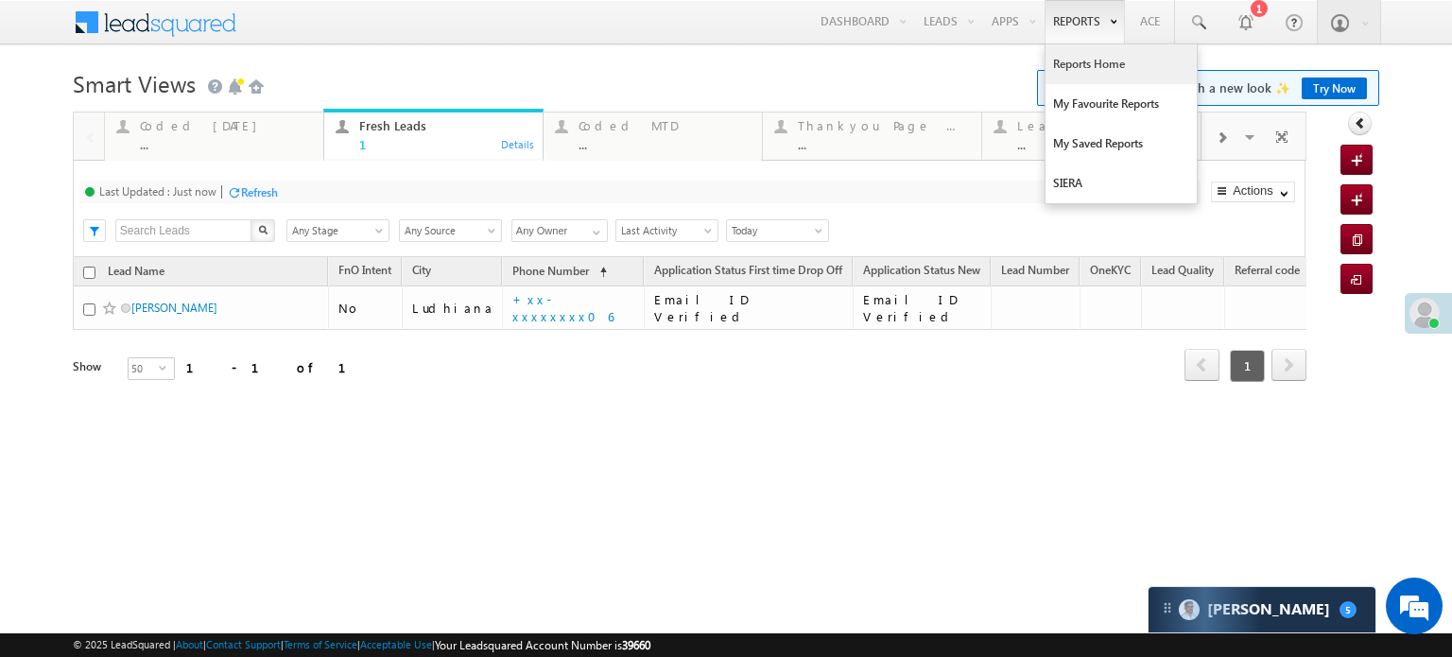
click at [1078, 54] on link "Reports Home" at bounding box center [1120, 64] width 151 height 40
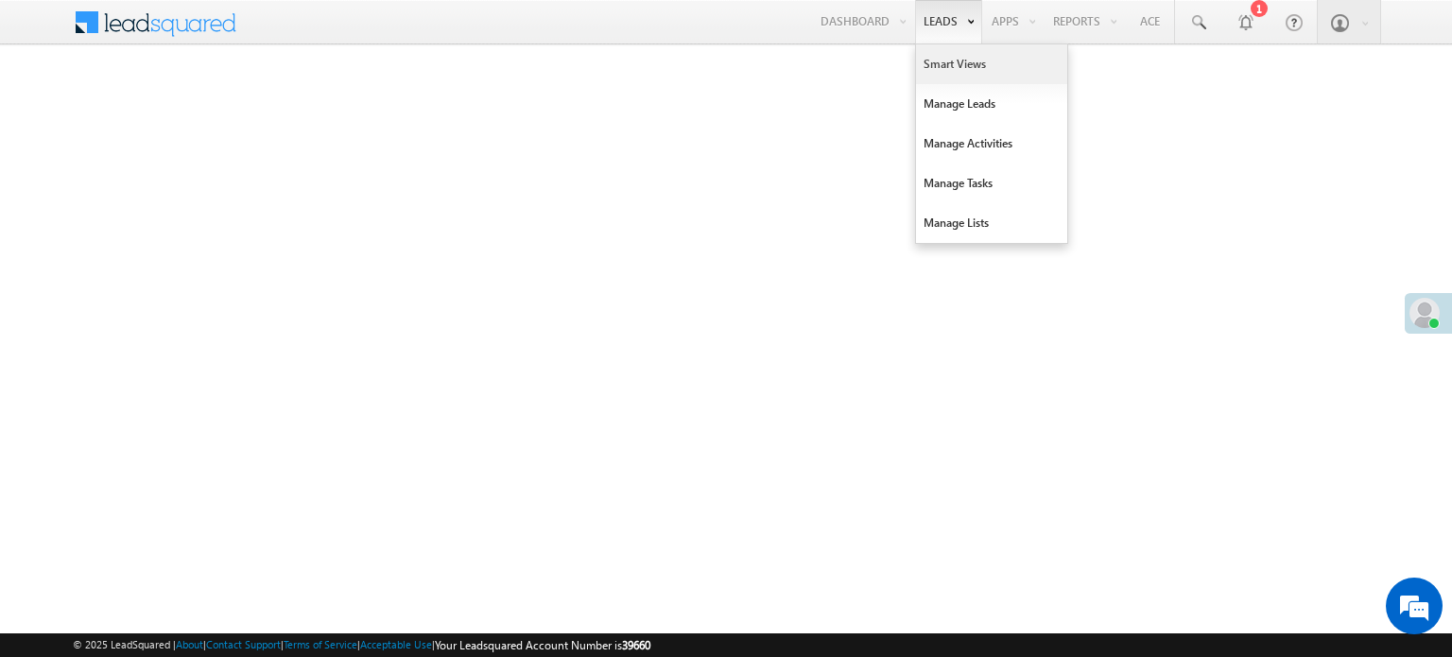
click at [953, 64] on link "Smart Views" at bounding box center [991, 64] width 151 height 40
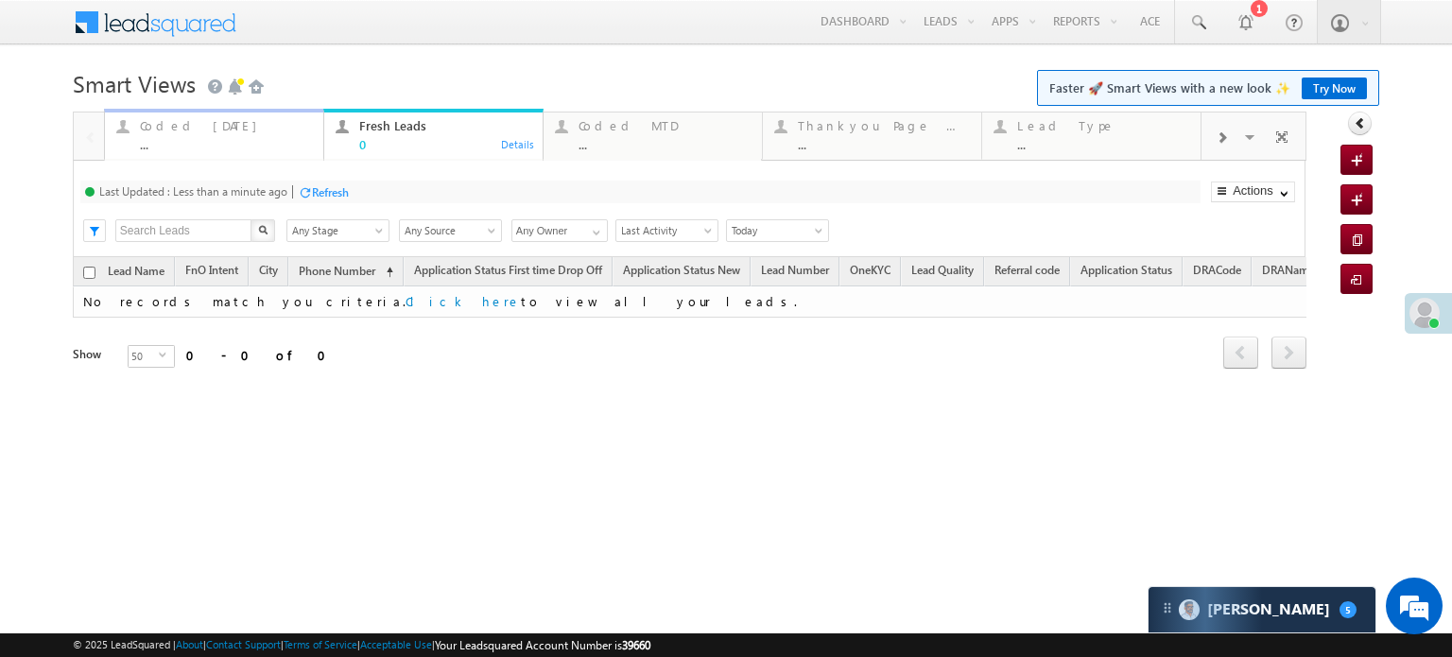
click at [187, 142] on div "..." at bounding box center [226, 144] width 172 height 14
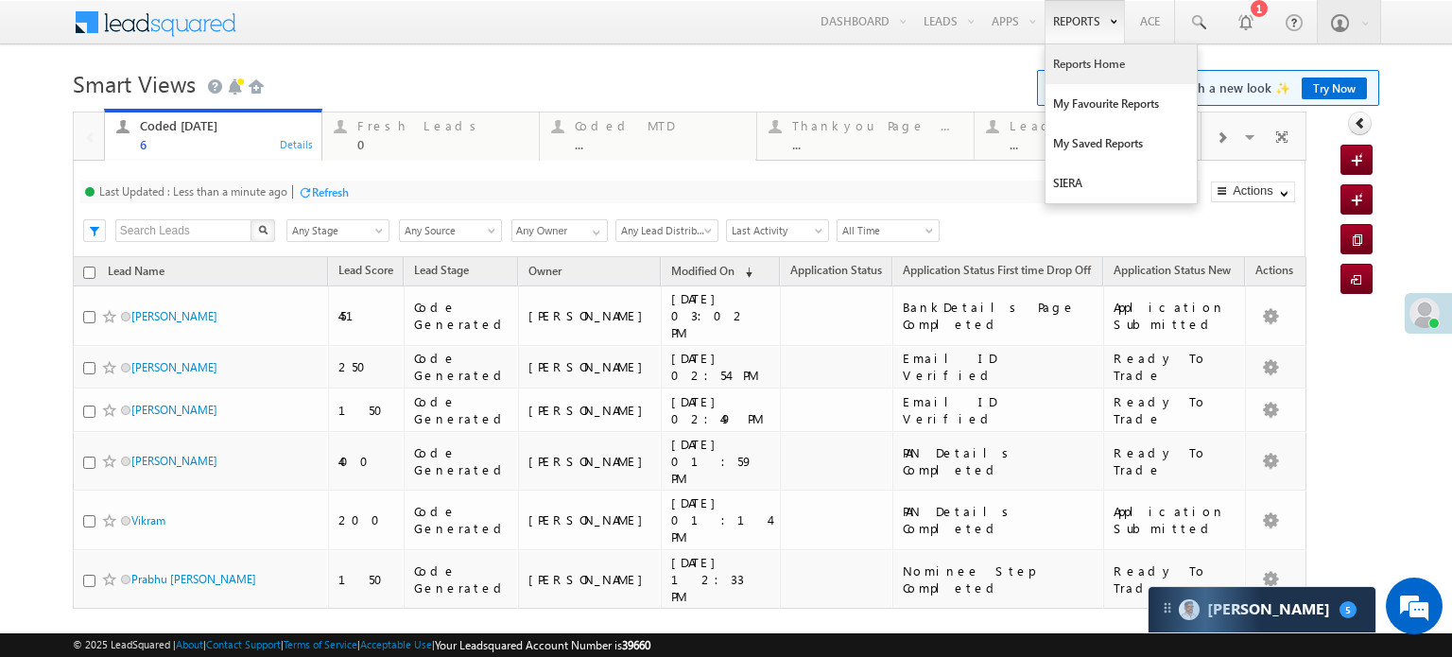
click at [1057, 61] on link "Reports Home" at bounding box center [1120, 64] width 151 height 40
